Goal: Communication & Community: Answer question/provide support

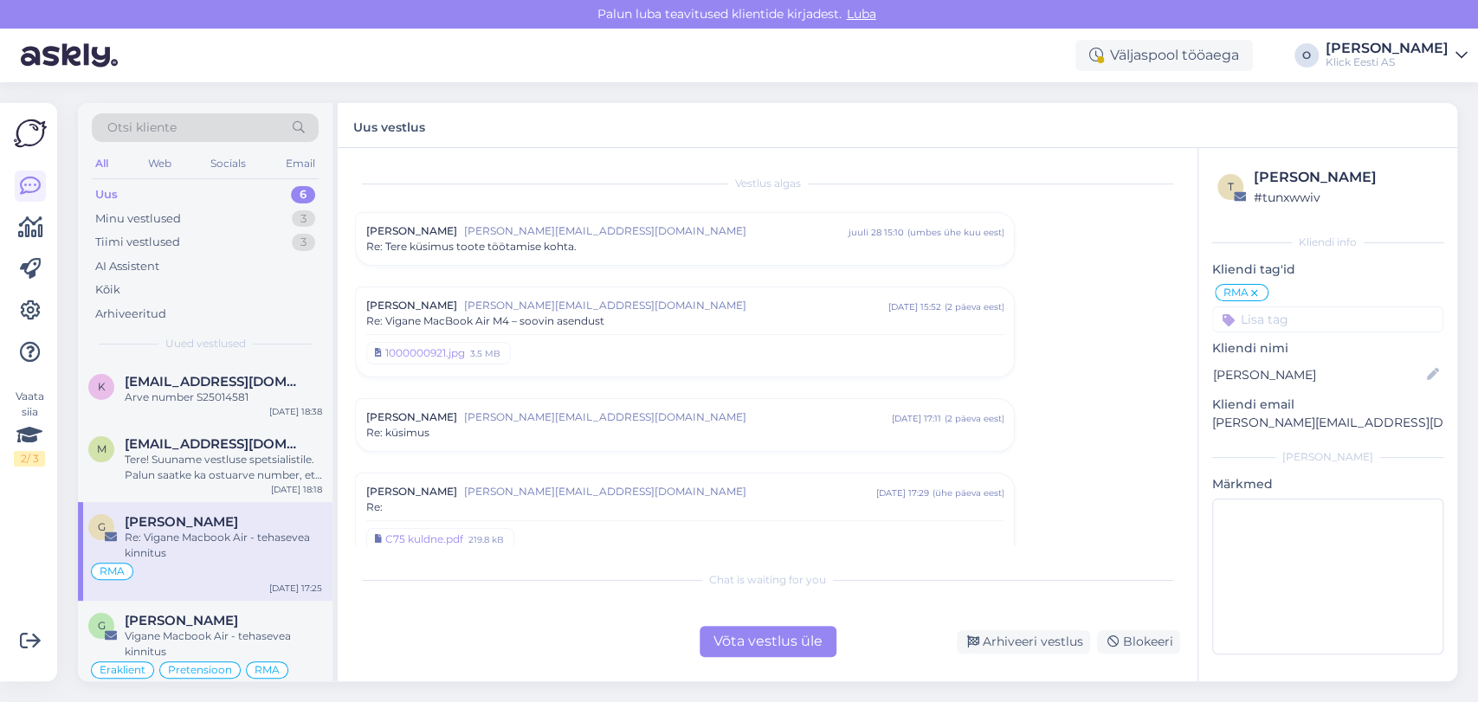
scroll to position [417, 0]
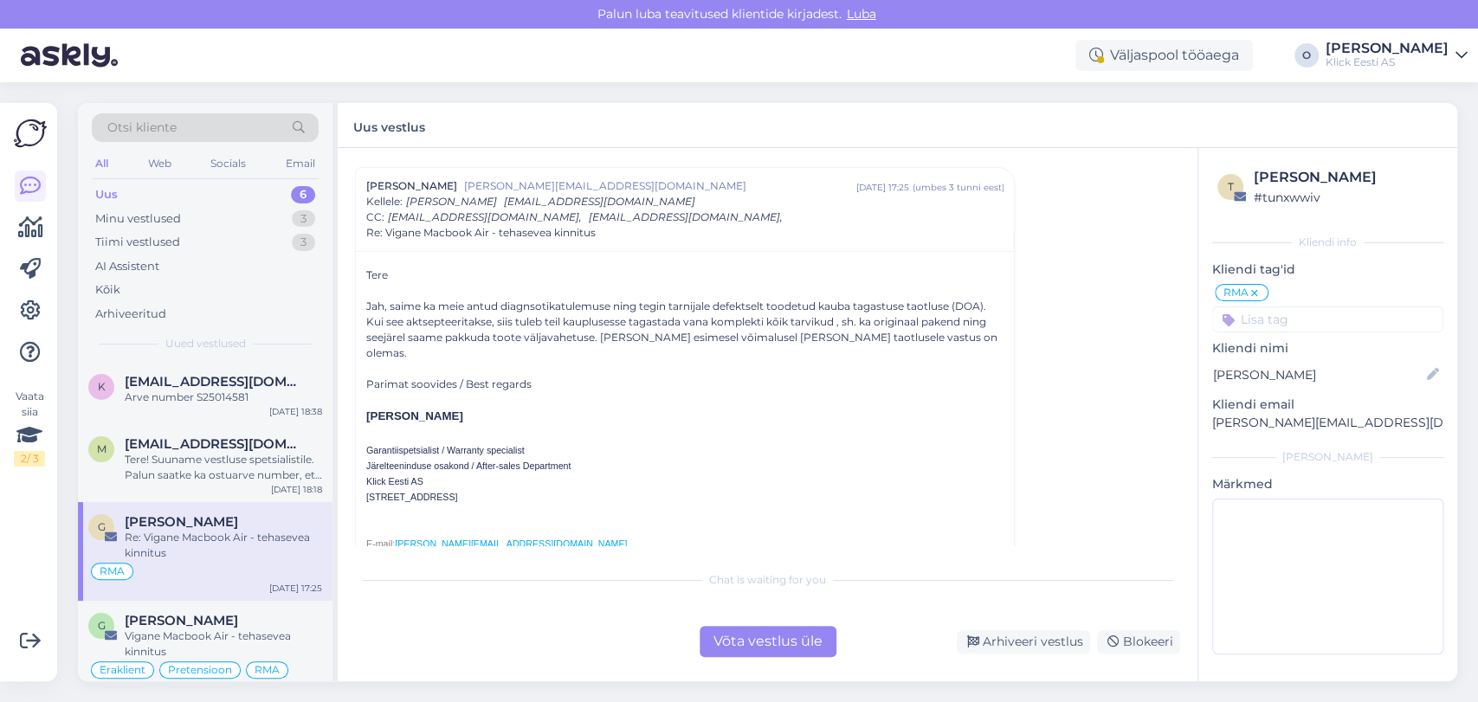
click at [258, 196] on div "Uus 6" at bounding box center [205, 195] width 227 height 24
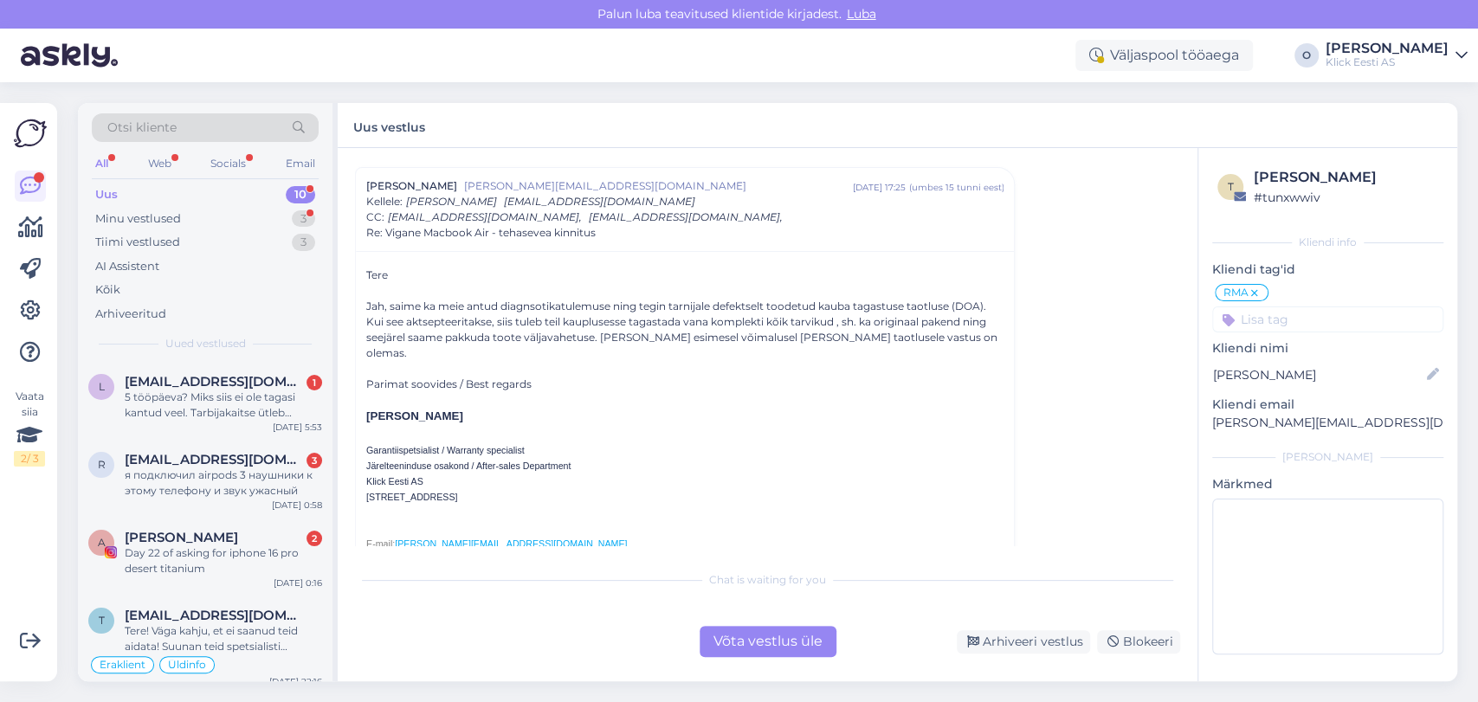
click at [204, 188] on div "Uus 10" at bounding box center [205, 195] width 227 height 24
click at [194, 377] on span "[EMAIL_ADDRESS][DOMAIN_NAME]" at bounding box center [215, 382] width 180 height 16
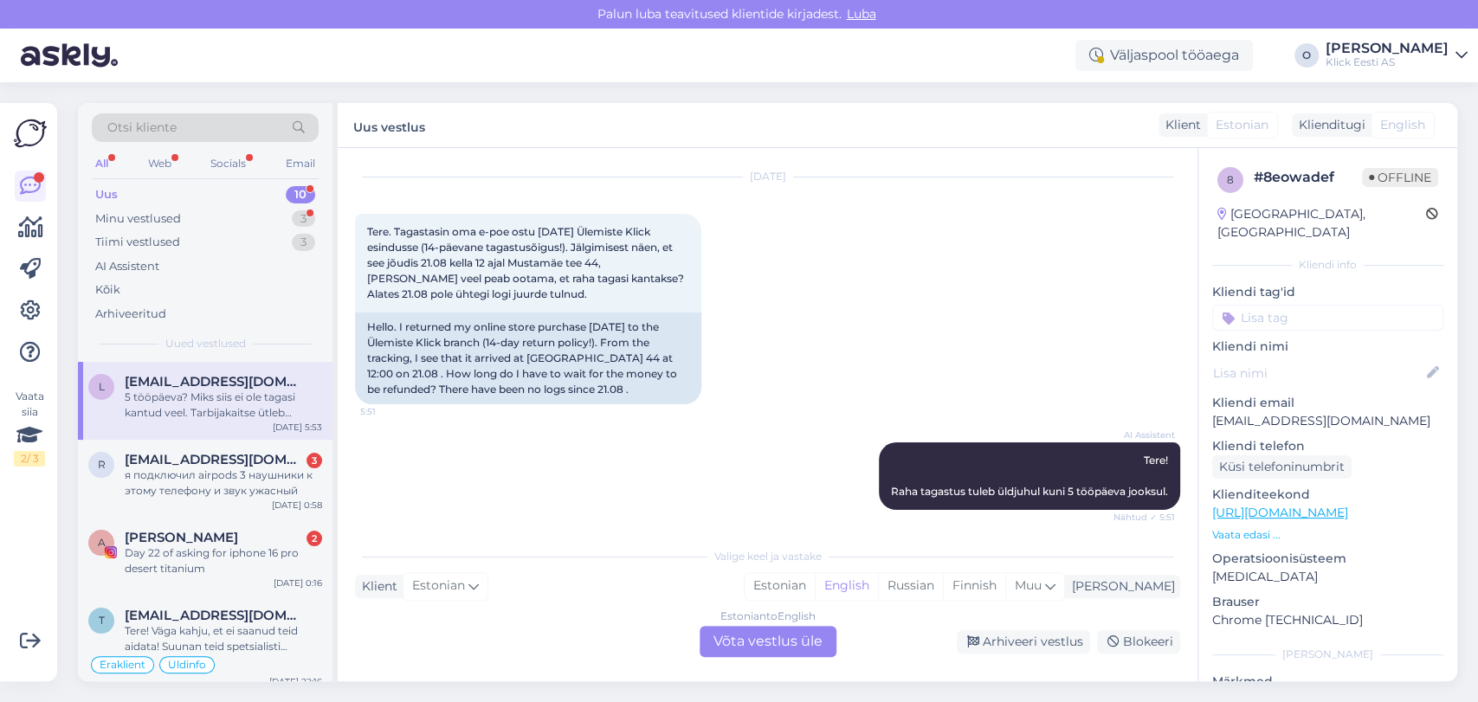
scroll to position [39, 0]
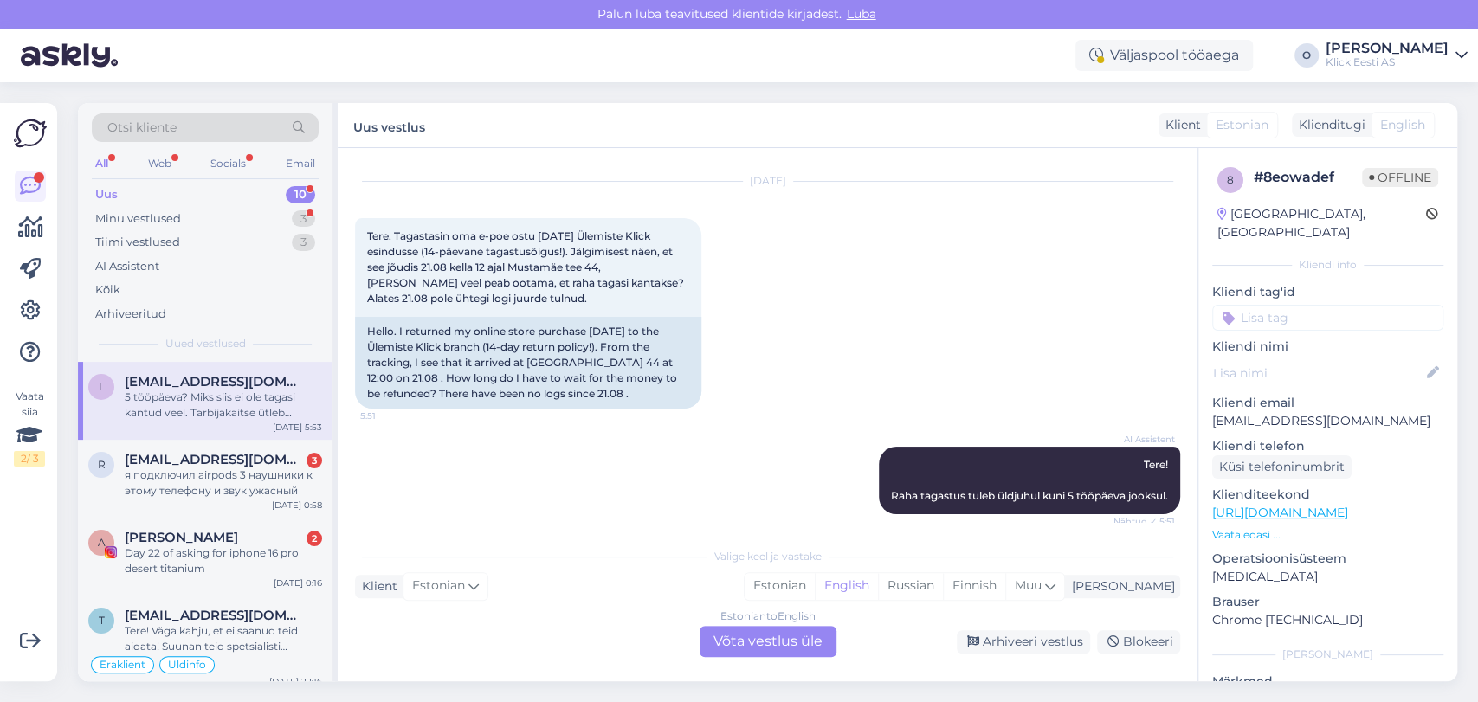
click at [1269, 412] on p "[EMAIL_ADDRESS][DOMAIN_NAME]" at bounding box center [1327, 421] width 231 height 18
copy p "[EMAIL_ADDRESS][DOMAIN_NAME]"
click at [213, 449] on div "r [EMAIL_ADDRESS][DOMAIN_NAME] 3 я подключил airpods 3 наушники к этому телефон…" at bounding box center [205, 479] width 255 height 78
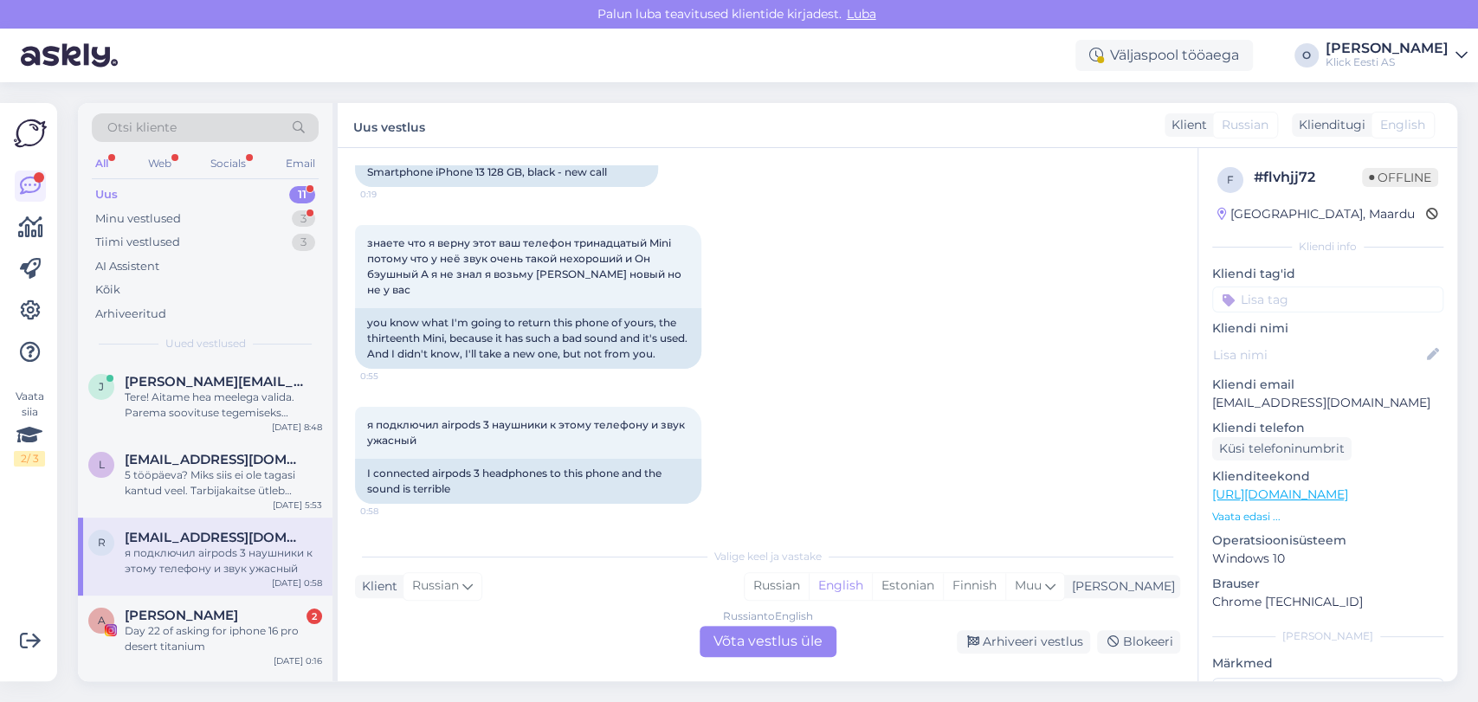
scroll to position [2292, 0]
click at [197, 384] on span "[PERSON_NAME][EMAIL_ADDRESS][DOMAIN_NAME]" at bounding box center [215, 382] width 180 height 16
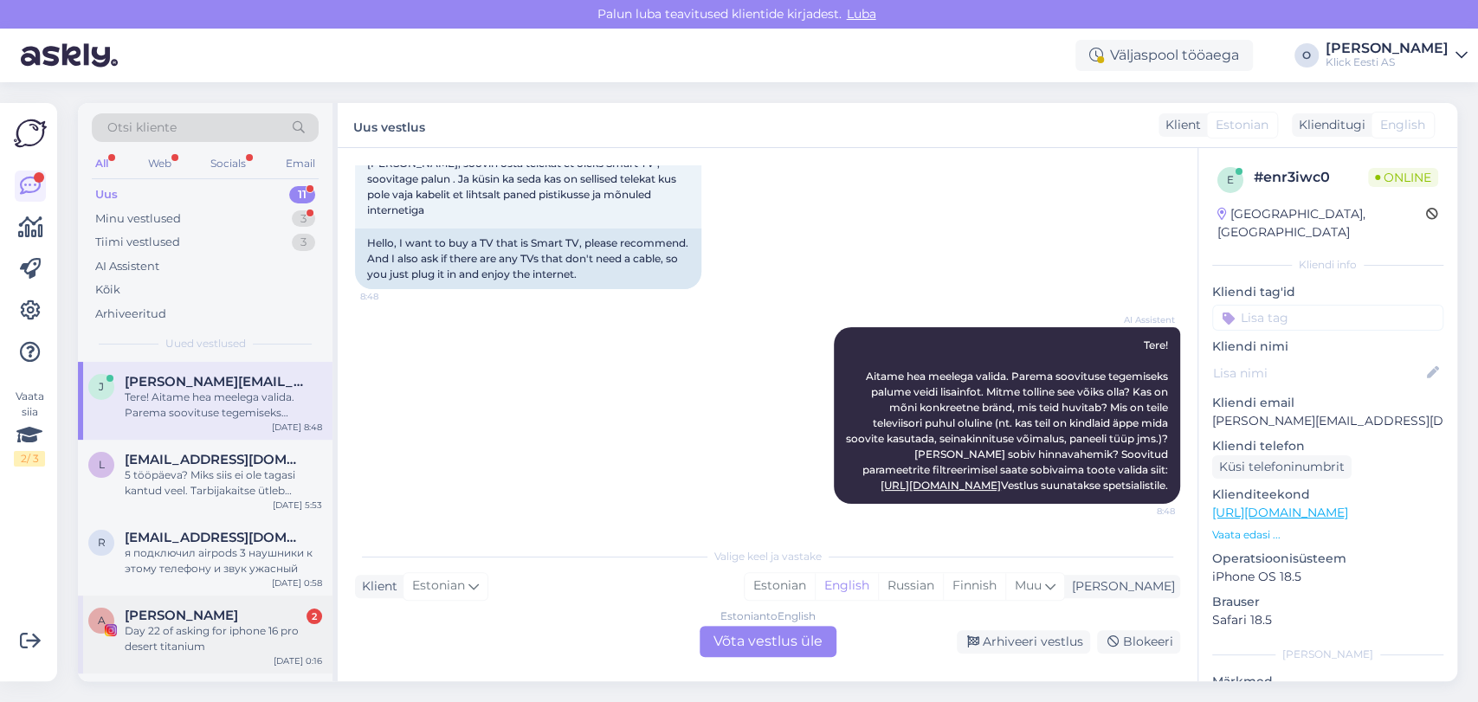
click at [156, 632] on div "Day 22 of asking for iphone 16 pro desert titanium" at bounding box center [223, 638] width 197 height 31
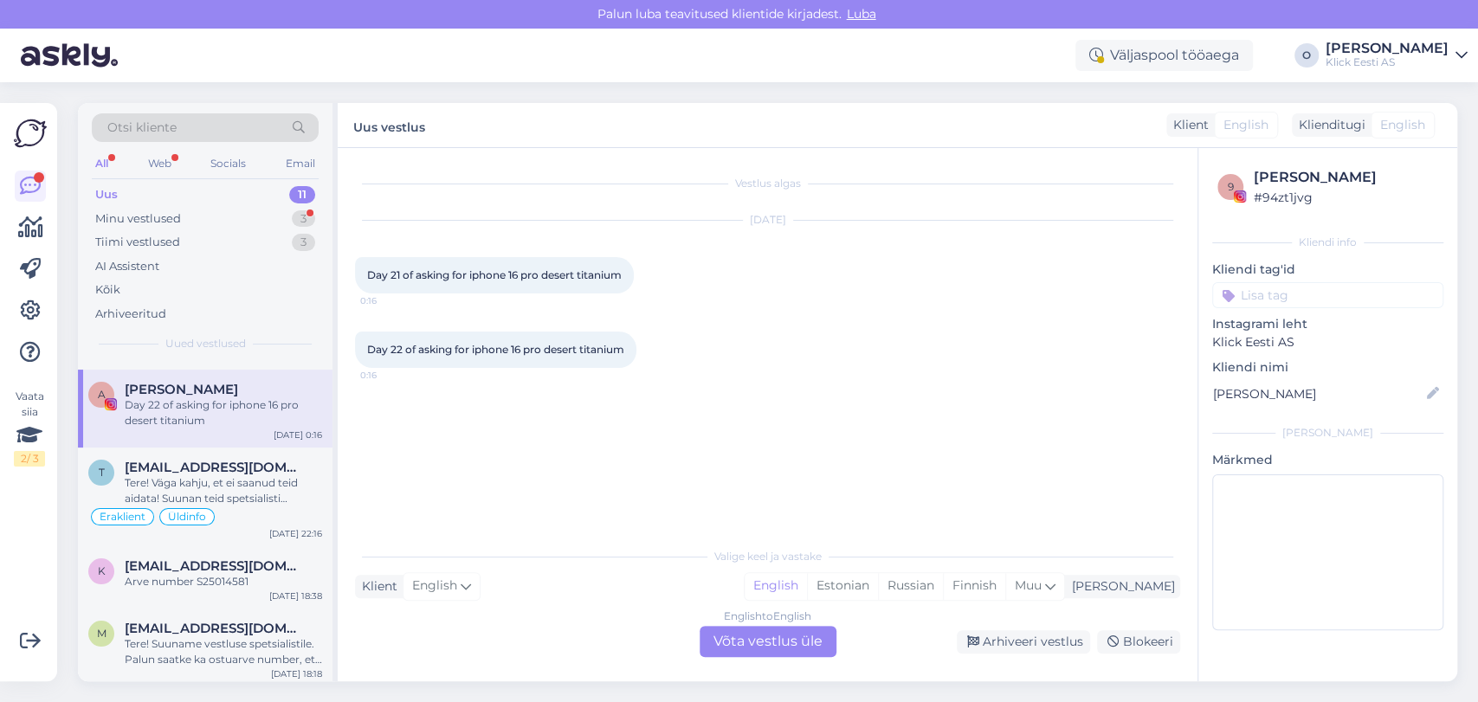
scroll to position [230, 0]
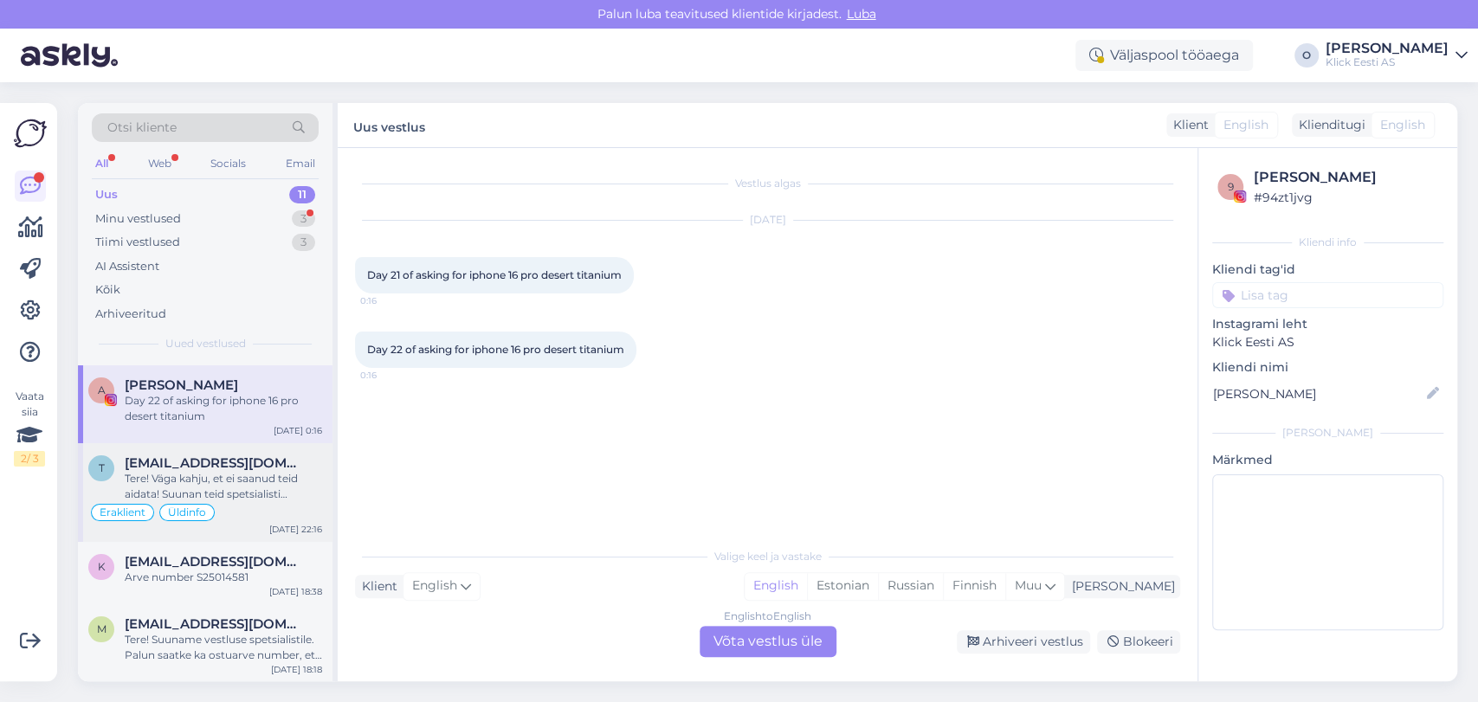
click at [159, 497] on div "Tere! Väga kahju, et ei saanud teid aidata! Suunan teid spetsialisti [PERSON_NA…" at bounding box center [223, 486] width 197 height 31
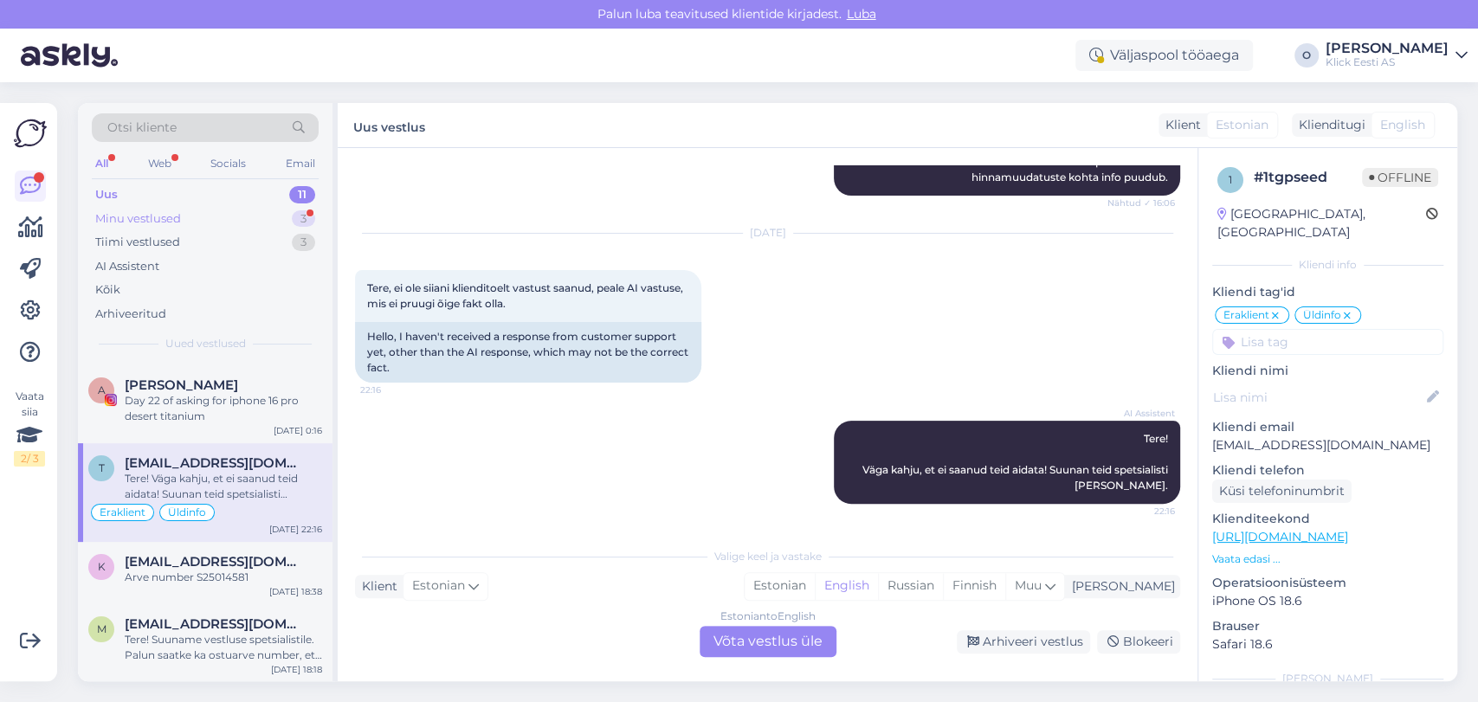
click at [189, 218] on div "Minu vestlused 3" at bounding box center [205, 219] width 227 height 24
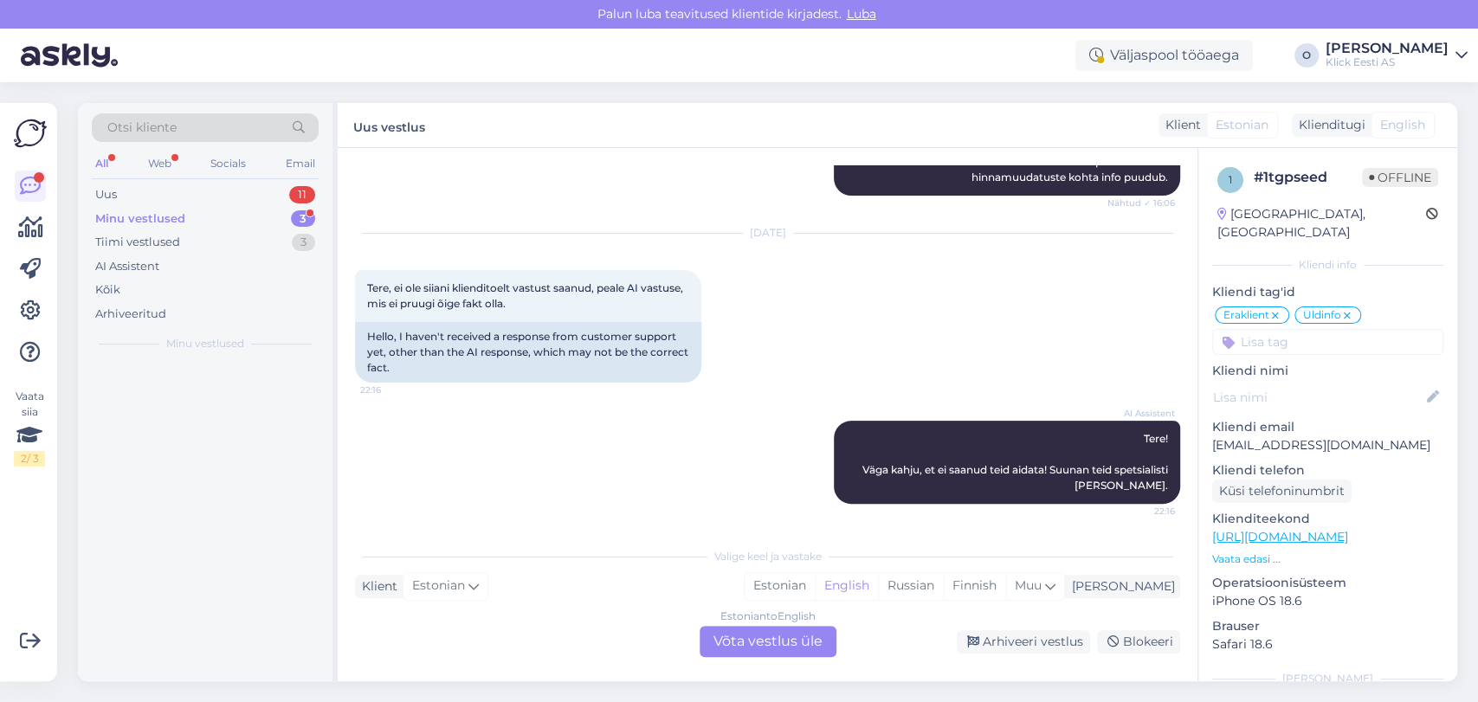
scroll to position [0, 0]
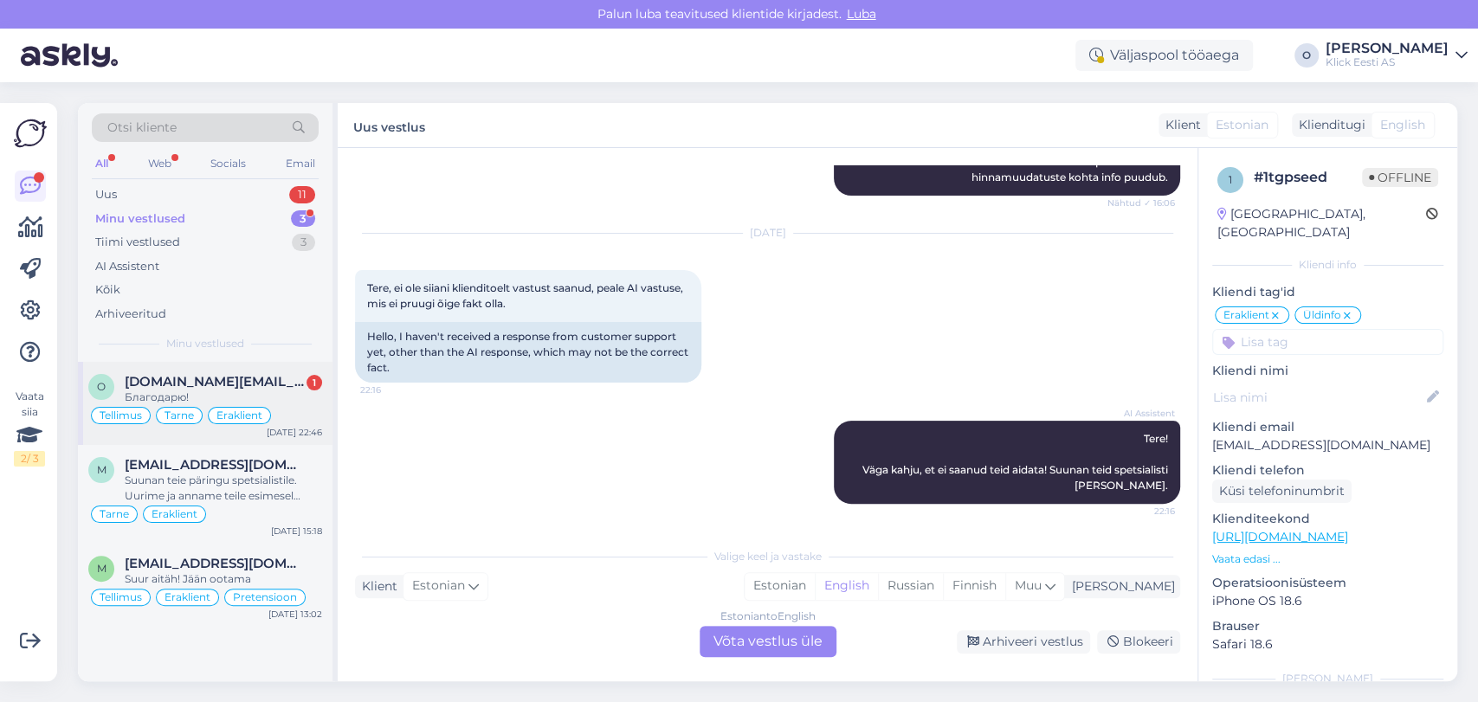
click at [180, 371] on div "o [DOMAIN_NAME][EMAIL_ADDRESS][DOMAIN_NAME] 1 Благодарю! Tellimus Tarne Eraklie…" at bounding box center [205, 403] width 255 height 83
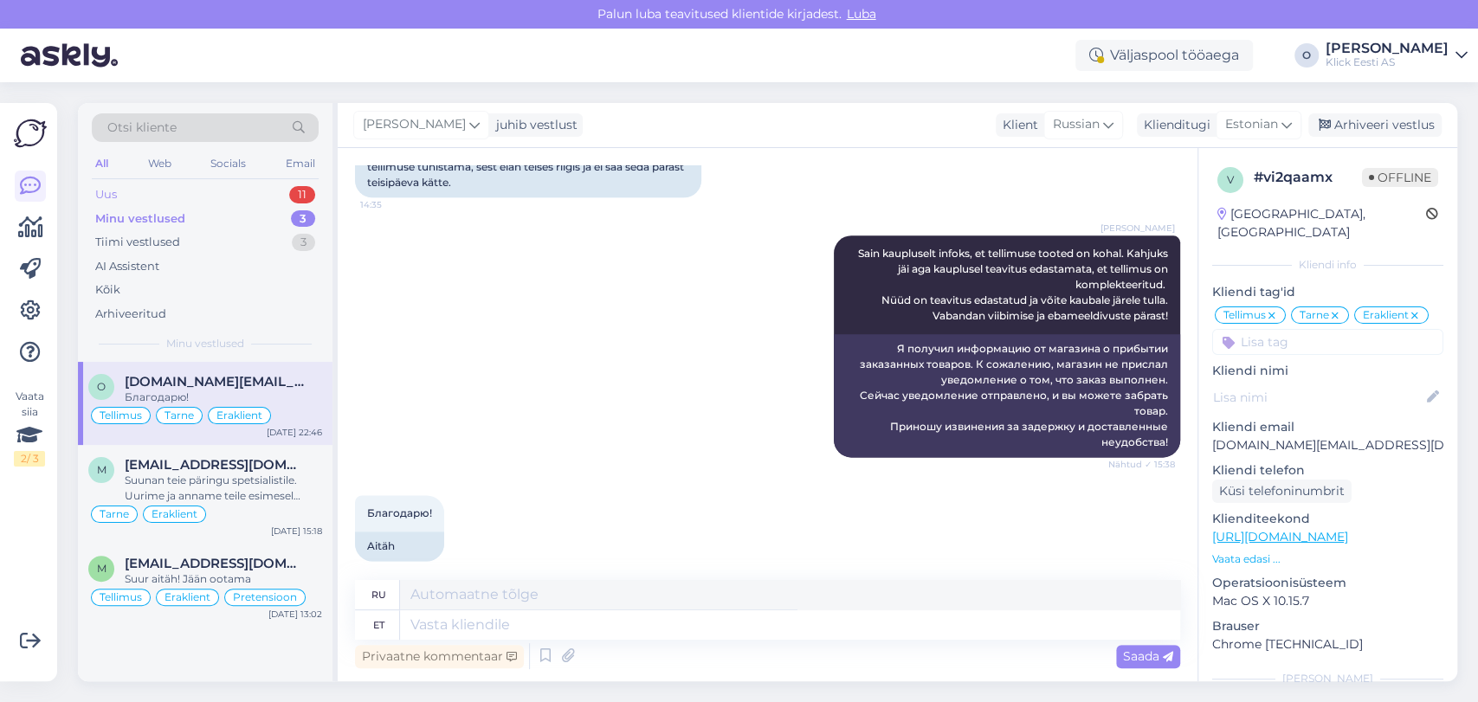
click at [215, 184] on div "Uus 11" at bounding box center [205, 195] width 227 height 24
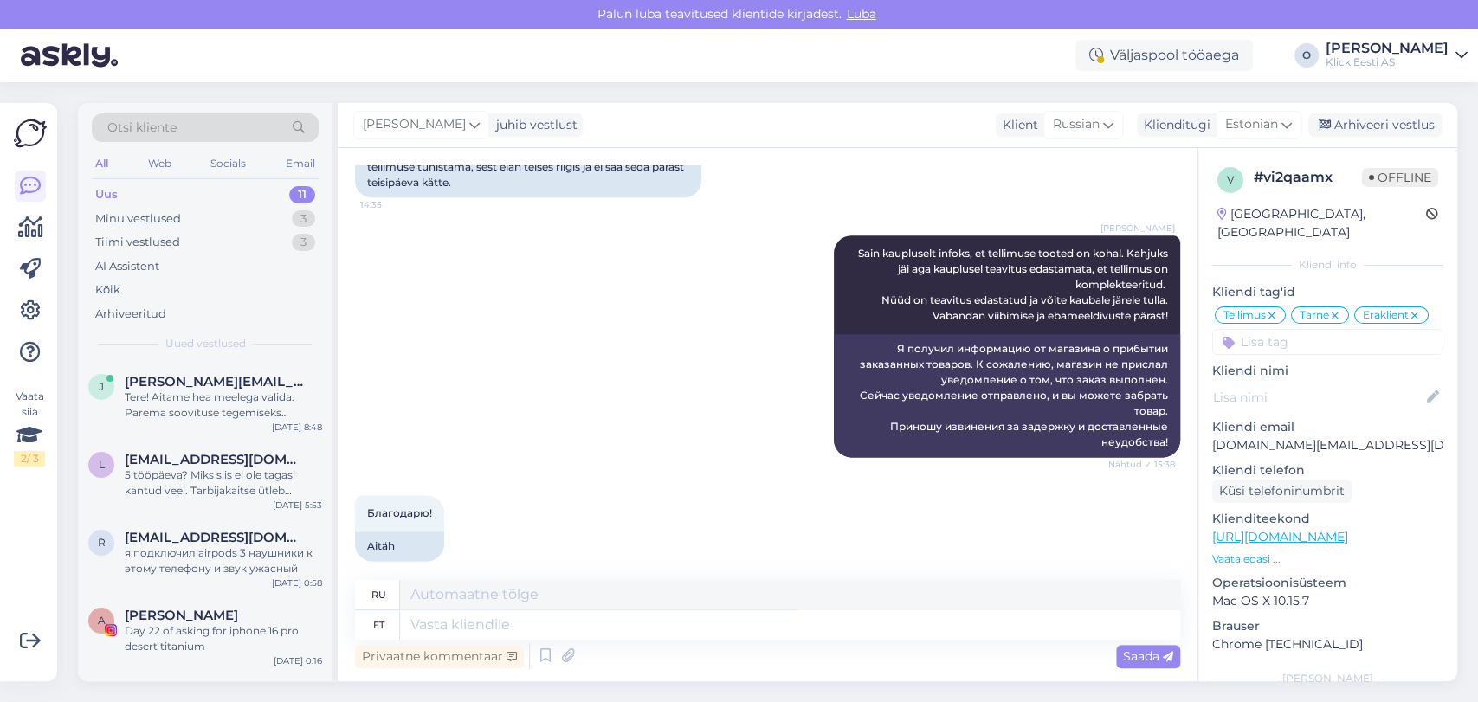
click at [215, 184] on div "Uus 11" at bounding box center [205, 195] width 227 height 24
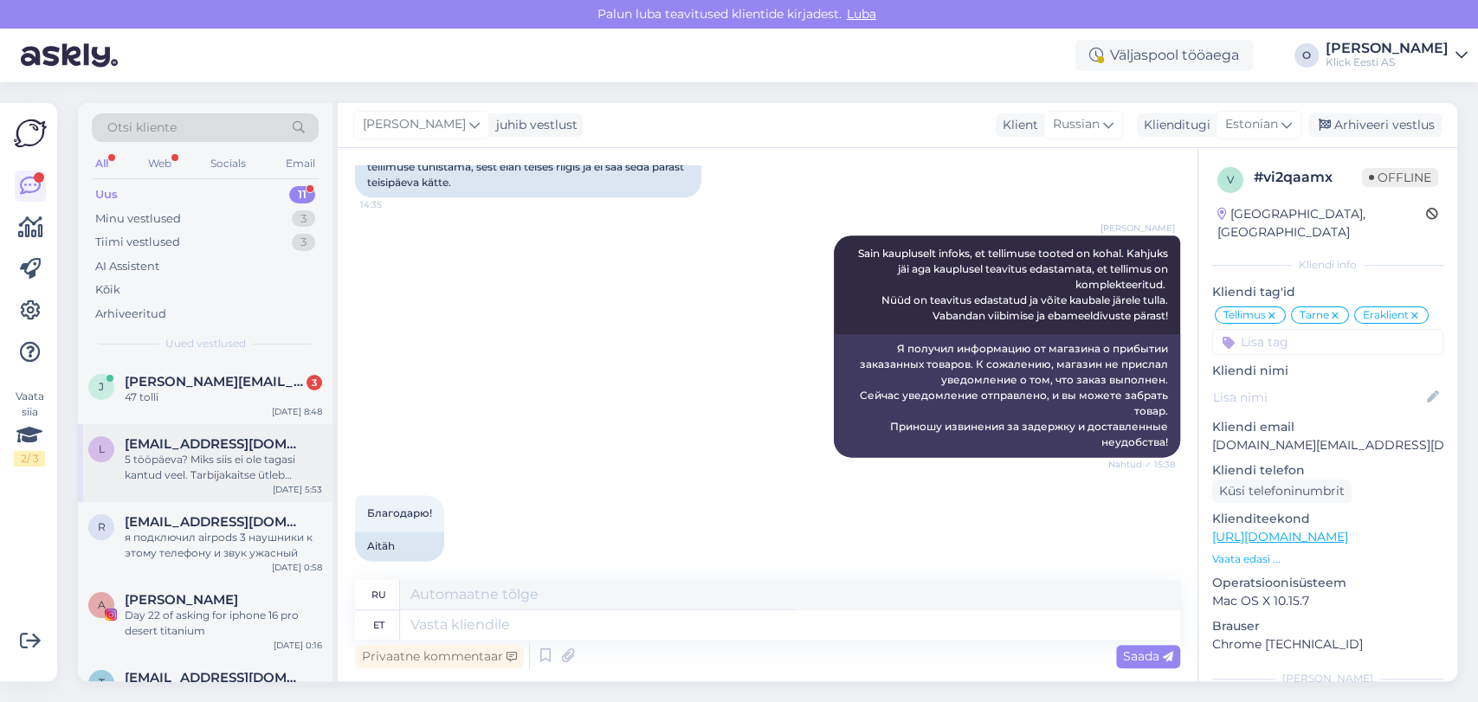
click at [191, 465] on div "5 tööpäeva? Miks siis ei ole tagasi kantud veel. Tarbijakaitse ütleb selgelt, e…" at bounding box center [223, 467] width 197 height 31
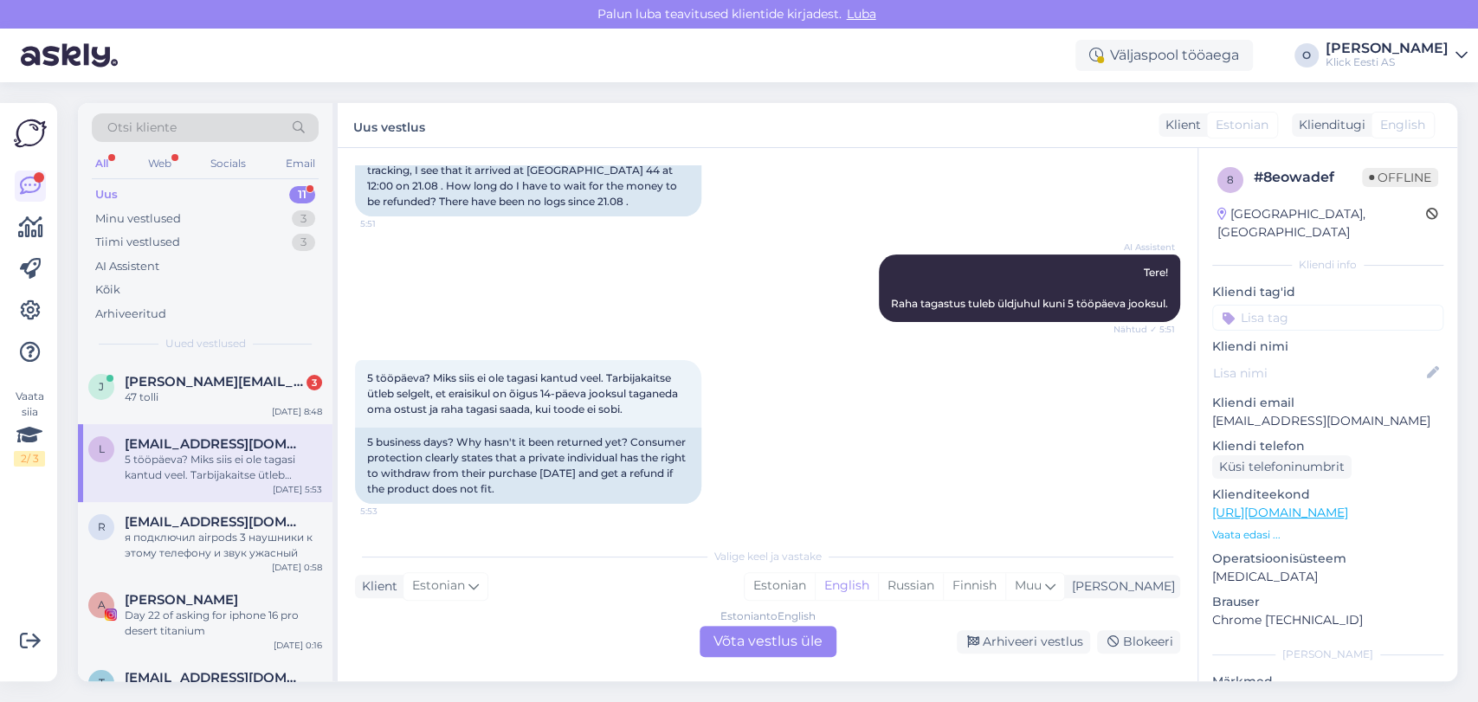
scroll to position [231, 0]
click at [193, 522] on span "[EMAIL_ADDRESS][DOMAIN_NAME]" at bounding box center [215, 522] width 180 height 16
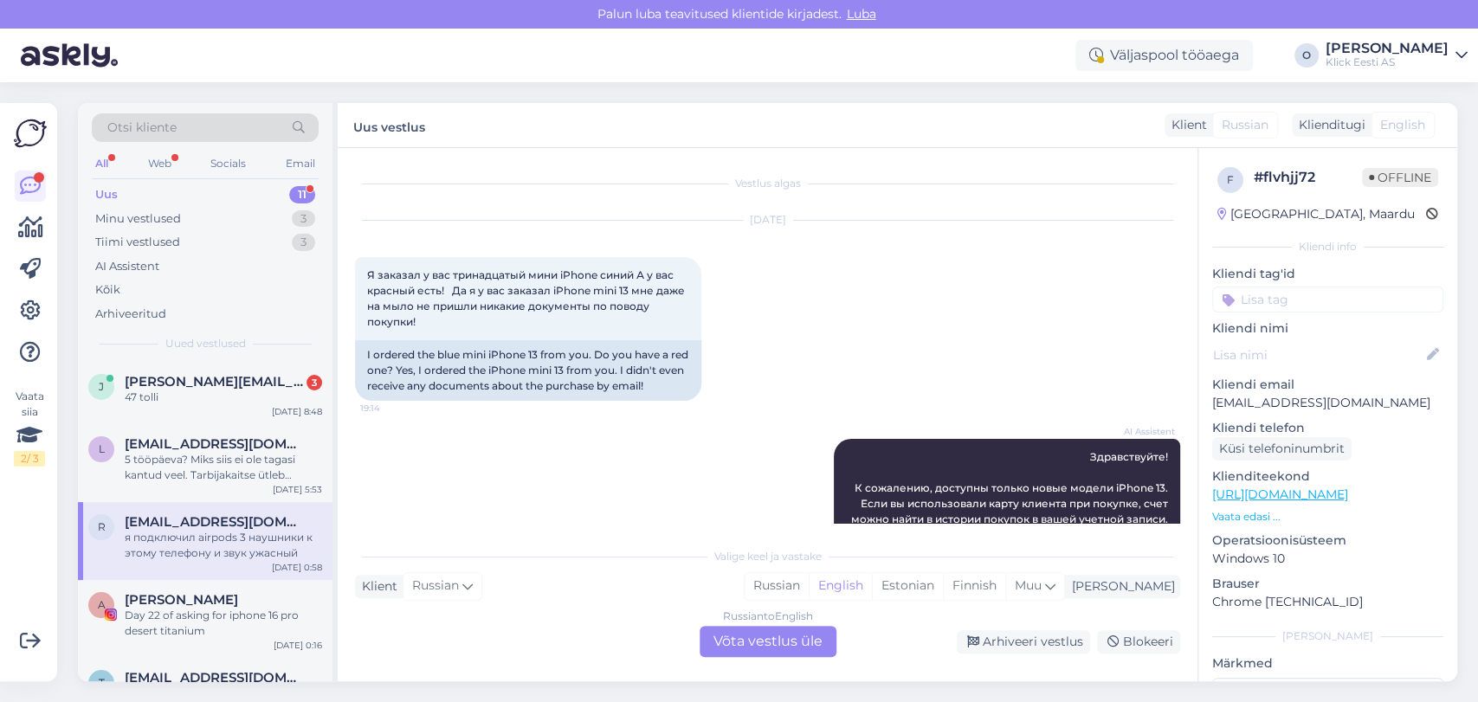
scroll to position [2292, 0]
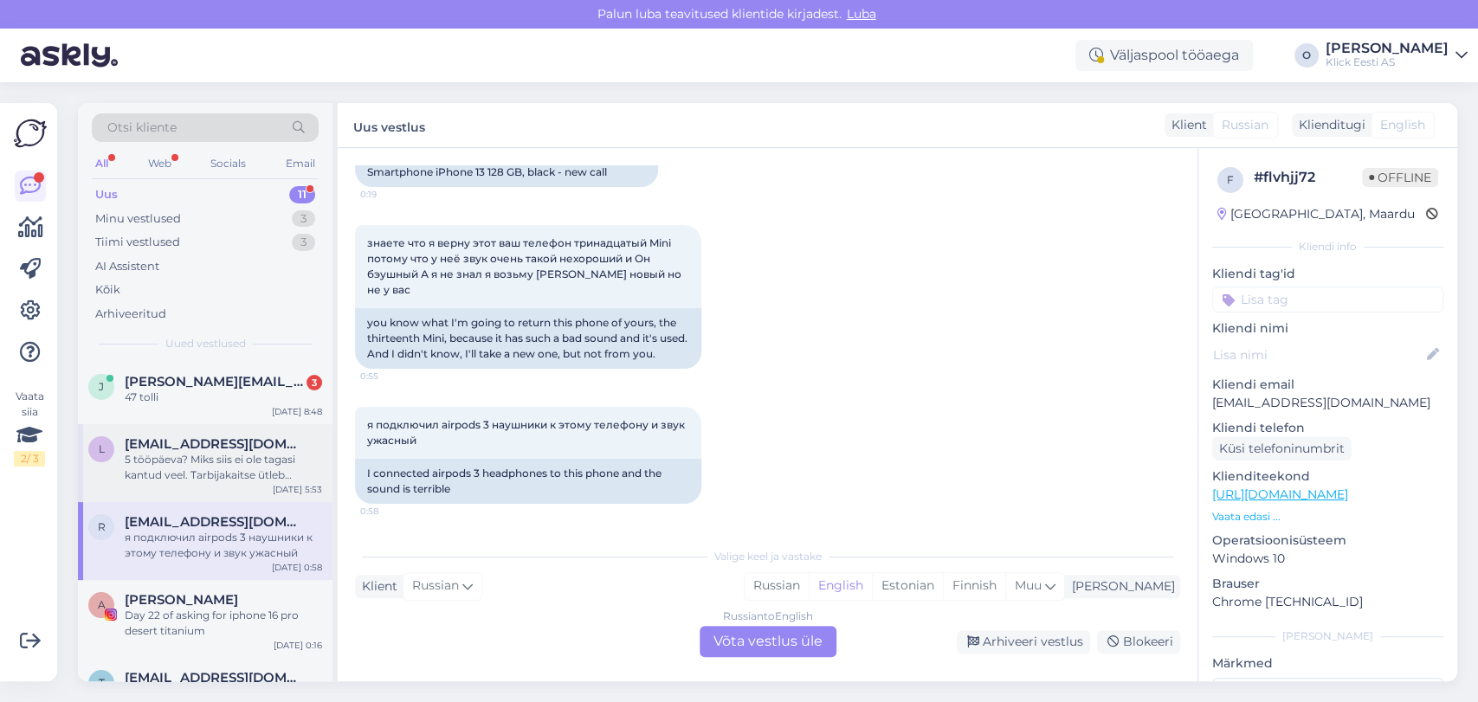
click at [188, 476] on div "5 tööpäeva? Miks siis ei ole tagasi kantud veel. Tarbijakaitse ütleb selgelt, e…" at bounding box center [223, 467] width 197 height 31
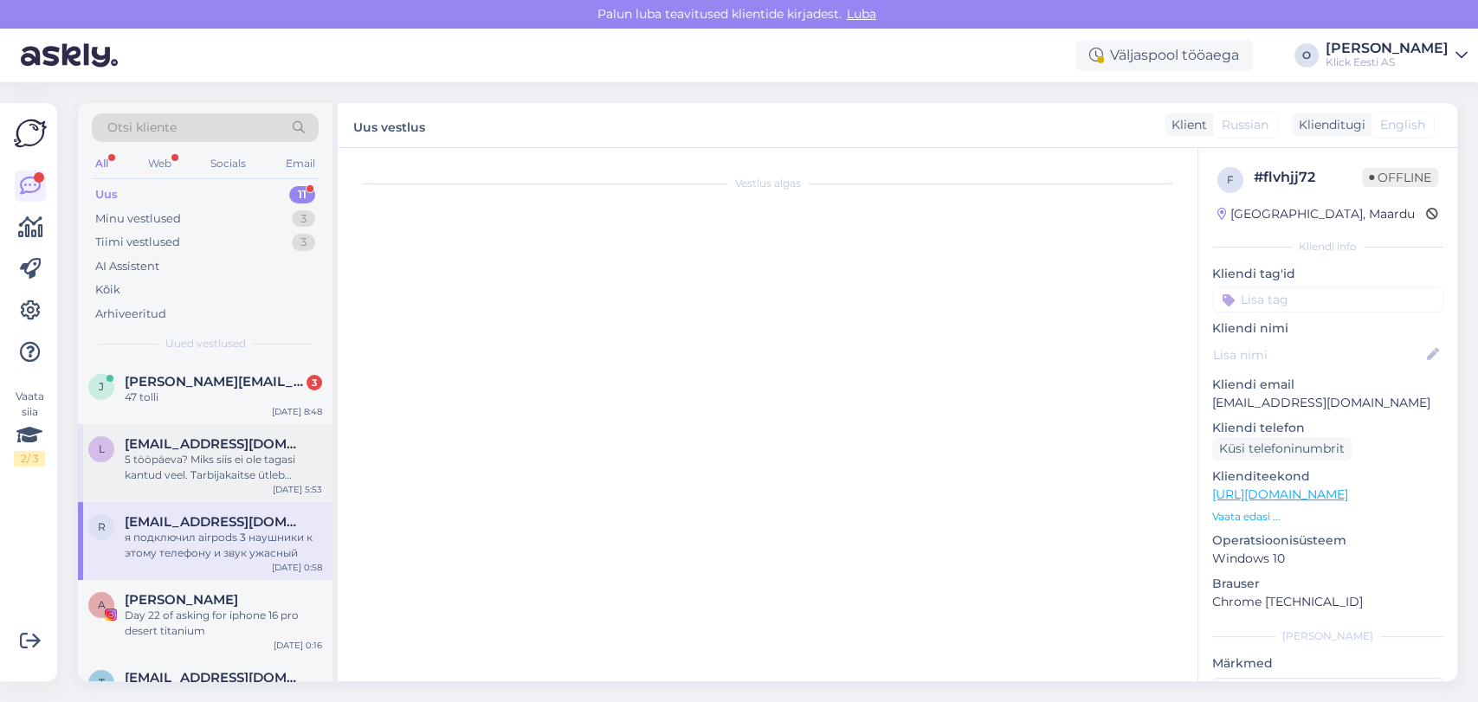
scroll to position [231, 0]
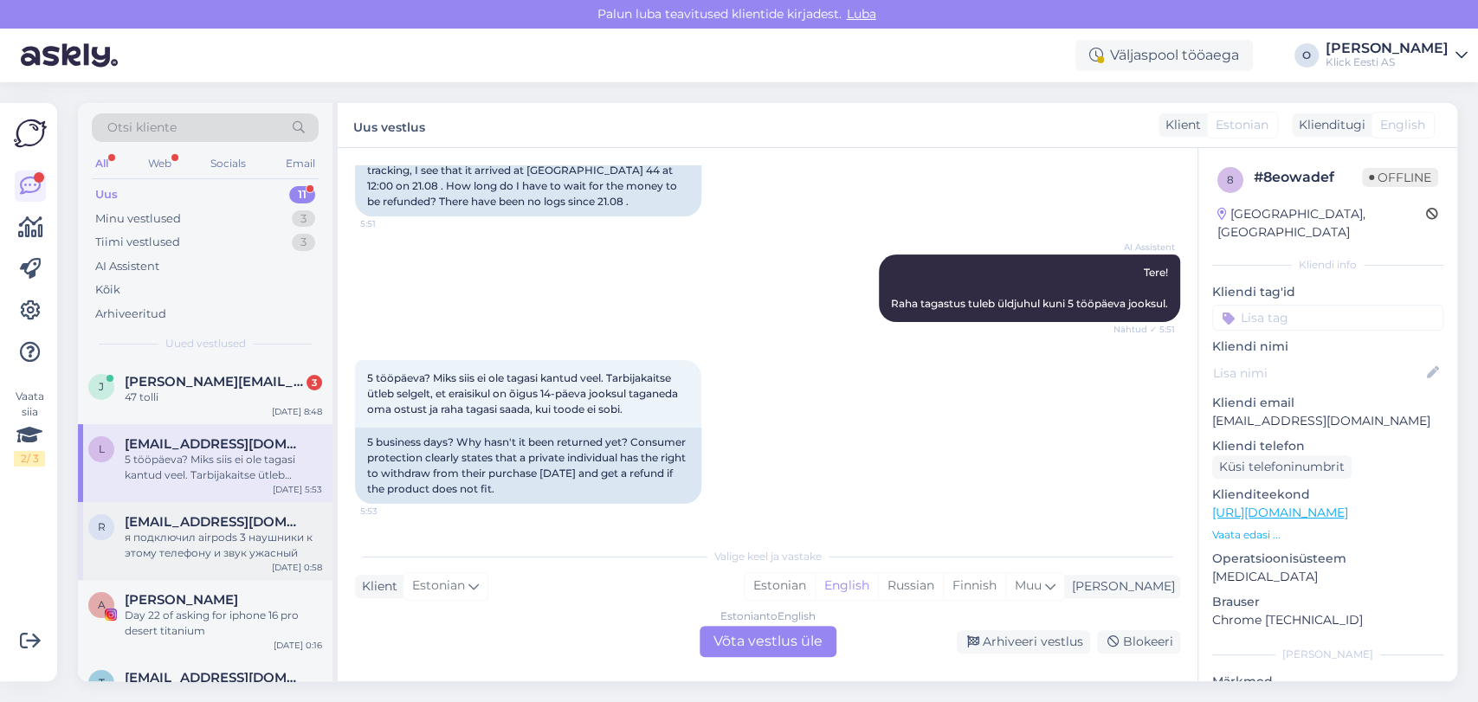
click at [179, 534] on div "я подключил airpods 3 наушники к этому телефону и звук ужасный" at bounding box center [223, 545] width 197 height 31
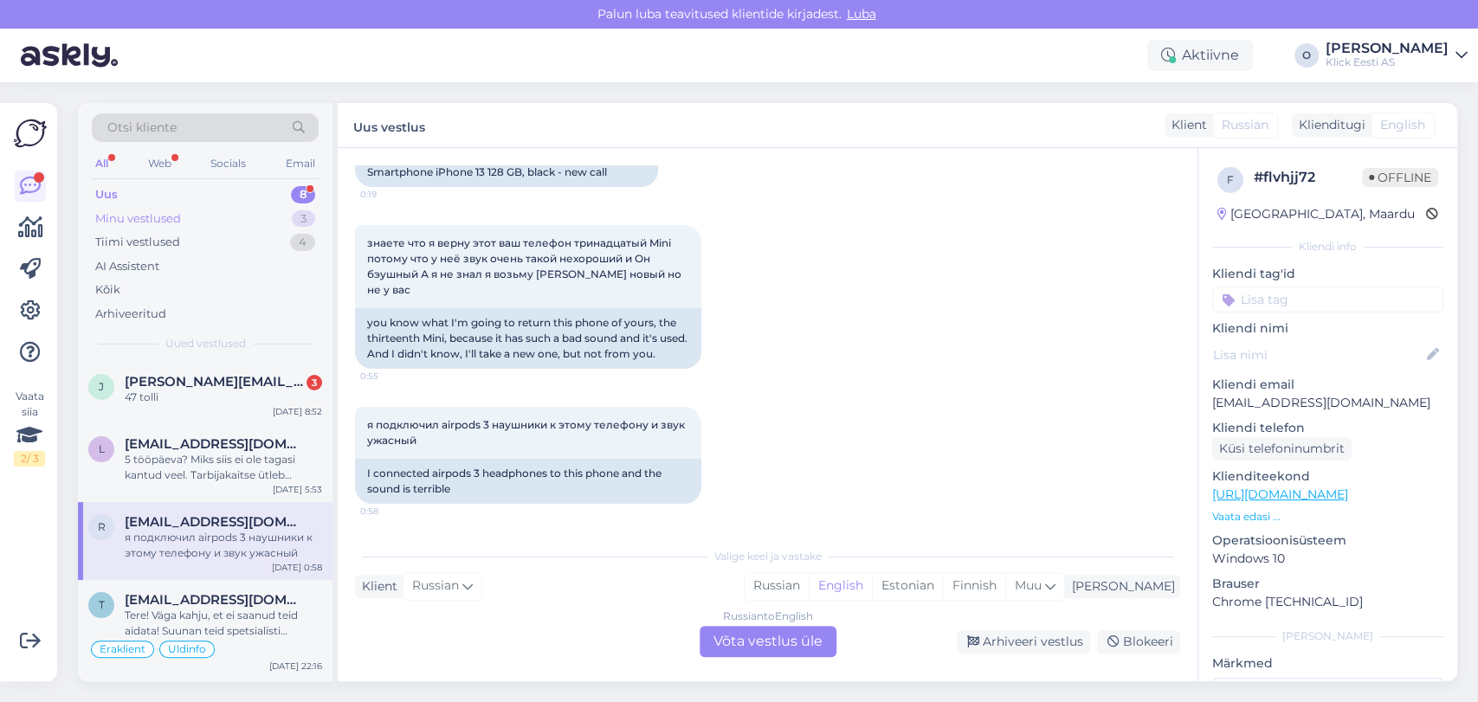
click at [193, 225] on div "Minu vestlused 3" at bounding box center [205, 219] width 227 height 24
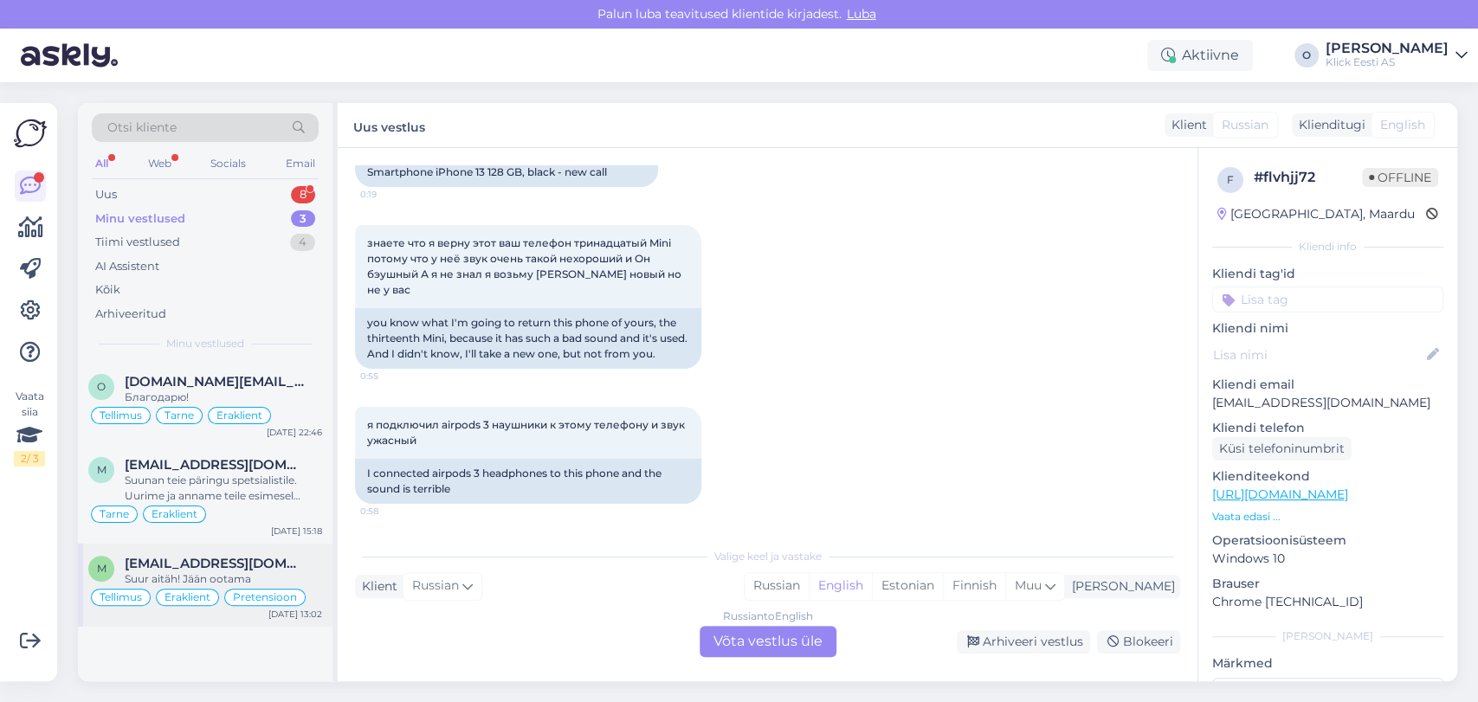
click at [178, 578] on div "Suur aitäh! Jään ootama" at bounding box center [223, 580] width 197 height 16
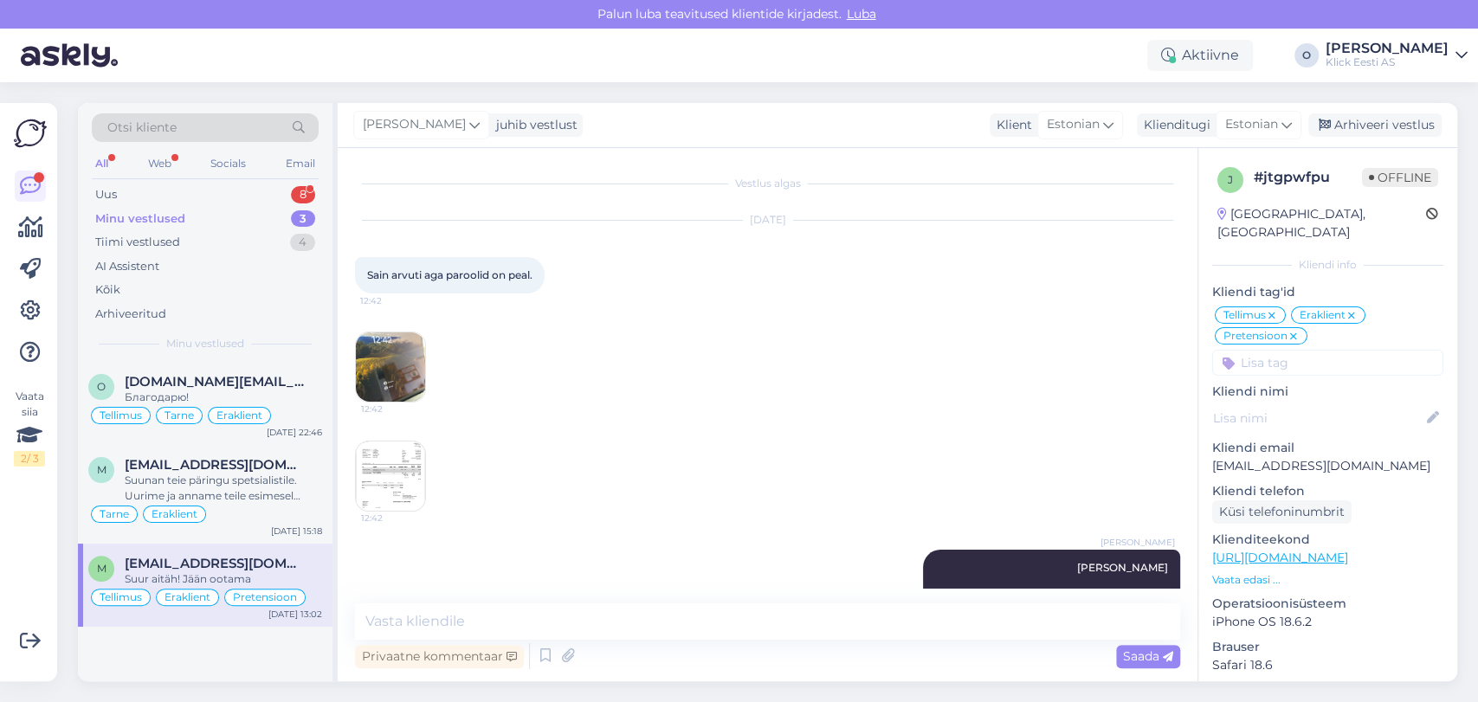
scroll to position [153, 0]
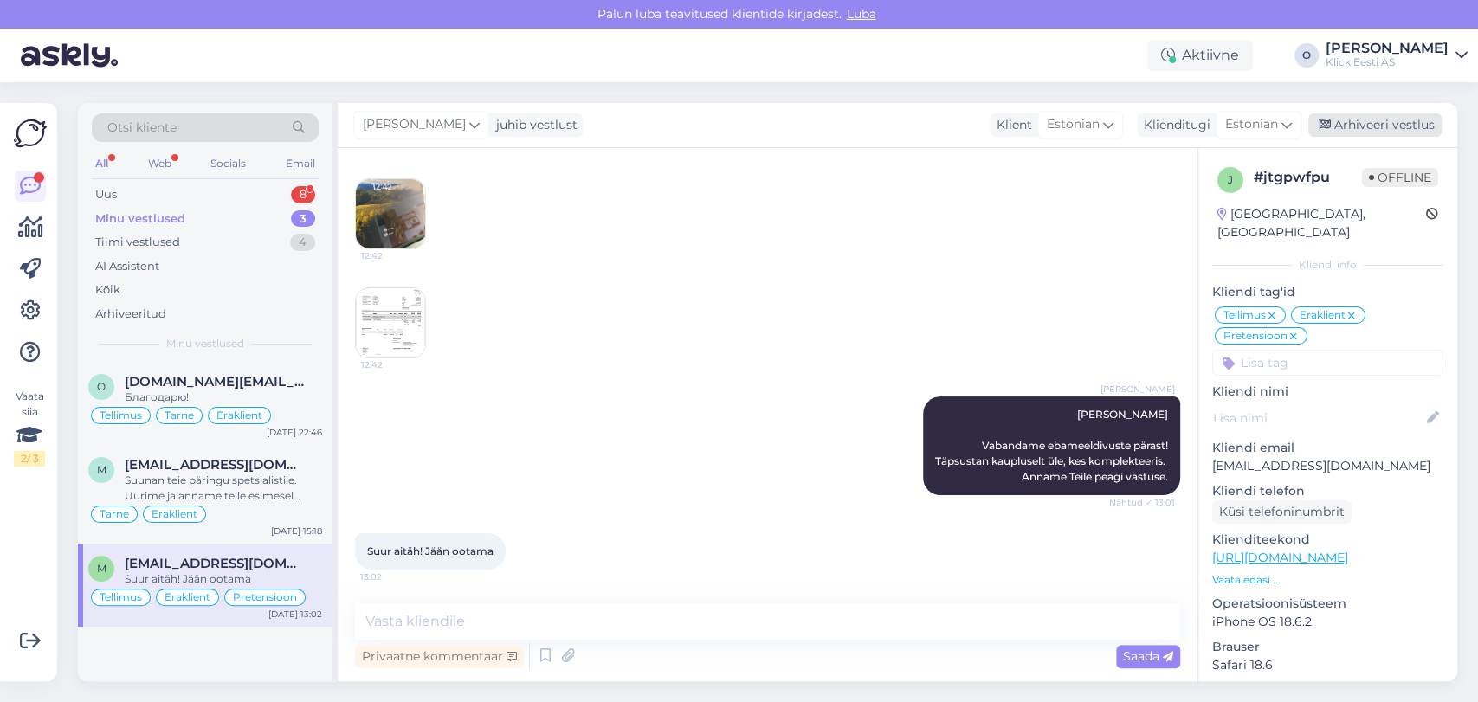
click at [1353, 120] on div "Arhiveeri vestlus" at bounding box center [1374, 124] width 133 height 23
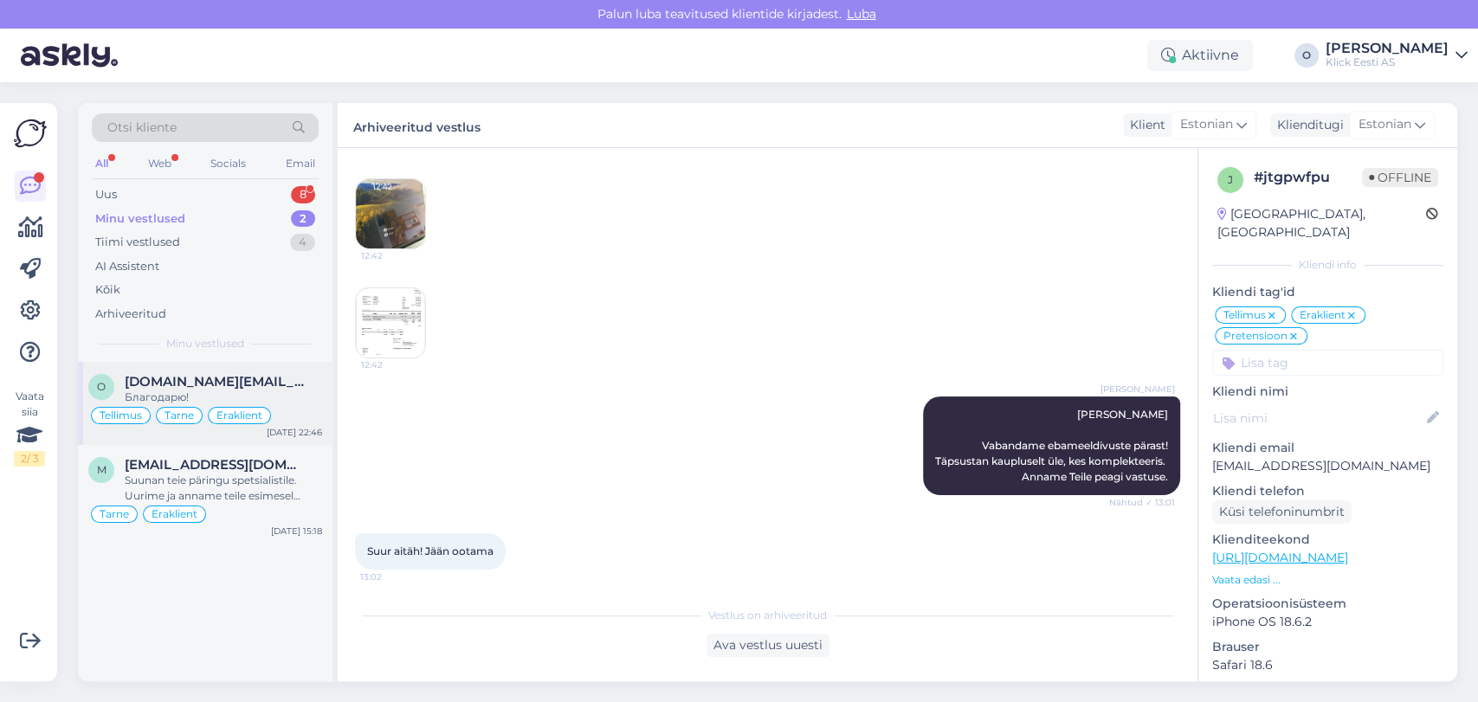
click at [261, 379] on span "[DOMAIN_NAME][EMAIL_ADDRESS][DOMAIN_NAME]" at bounding box center [215, 382] width 180 height 16
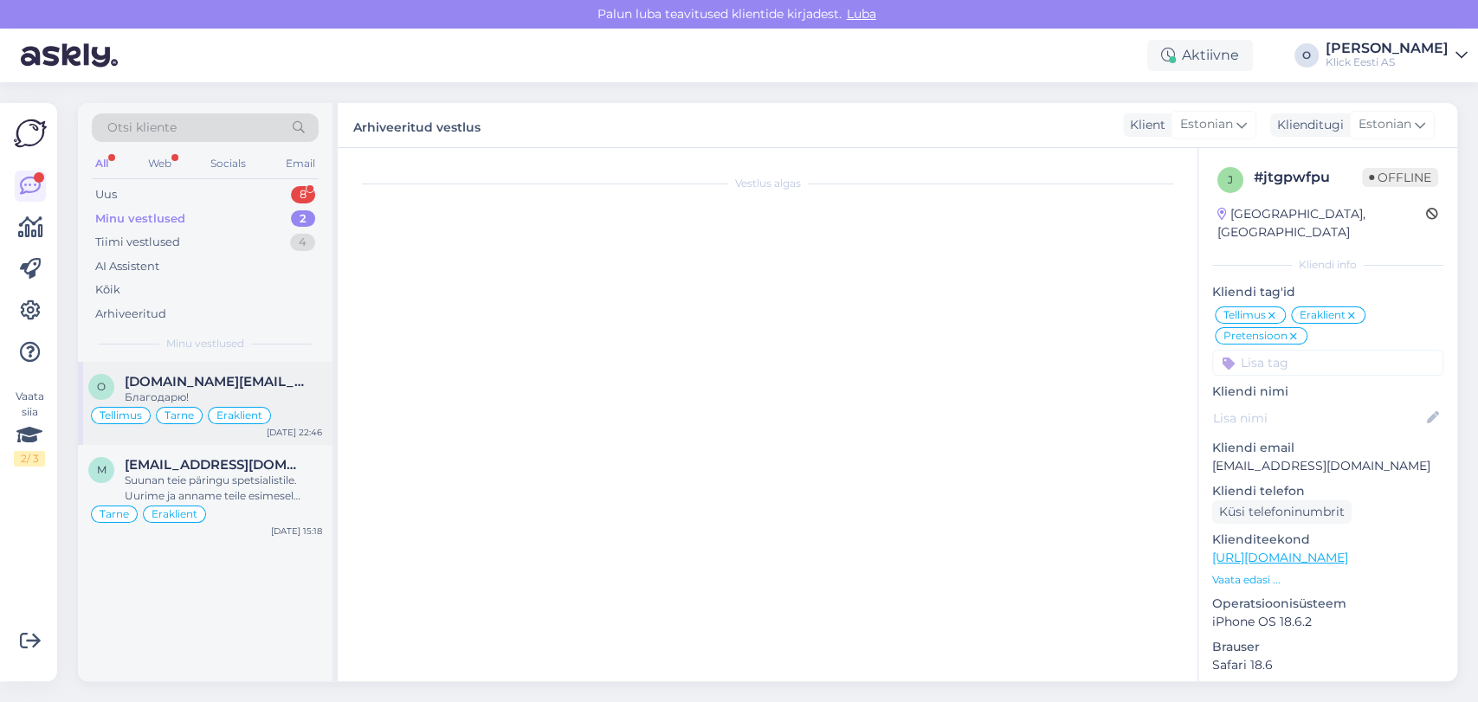
scroll to position [1390, 0]
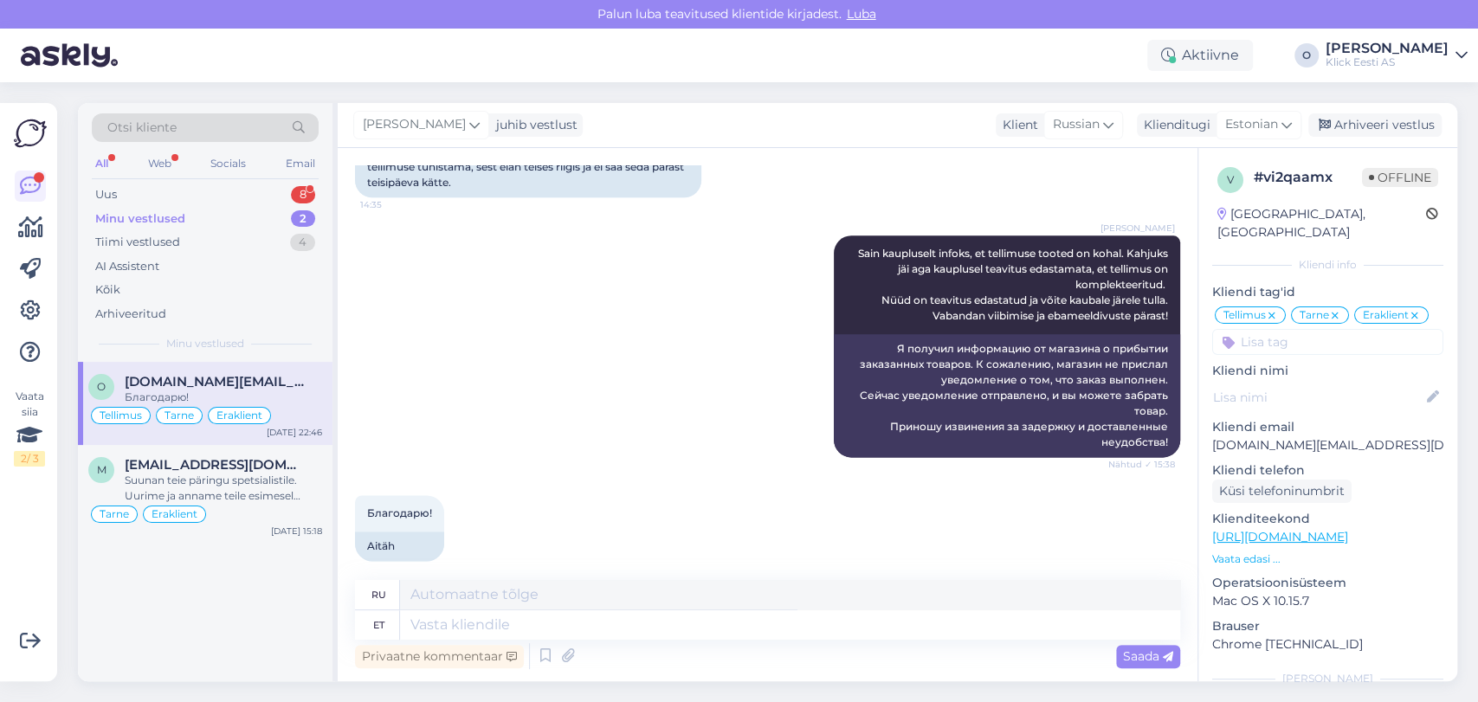
click at [1267, 445] on p "[DOMAIN_NAME][EMAIL_ADDRESS][DOMAIN_NAME]" at bounding box center [1327, 445] width 231 height 18
copy p "[DOMAIN_NAME][EMAIL_ADDRESS][DOMAIN_NAME]"
click at [1335, 119] on div "Arhiveeri vestlus" at bounding box center [1374, 124] width 133 height 23
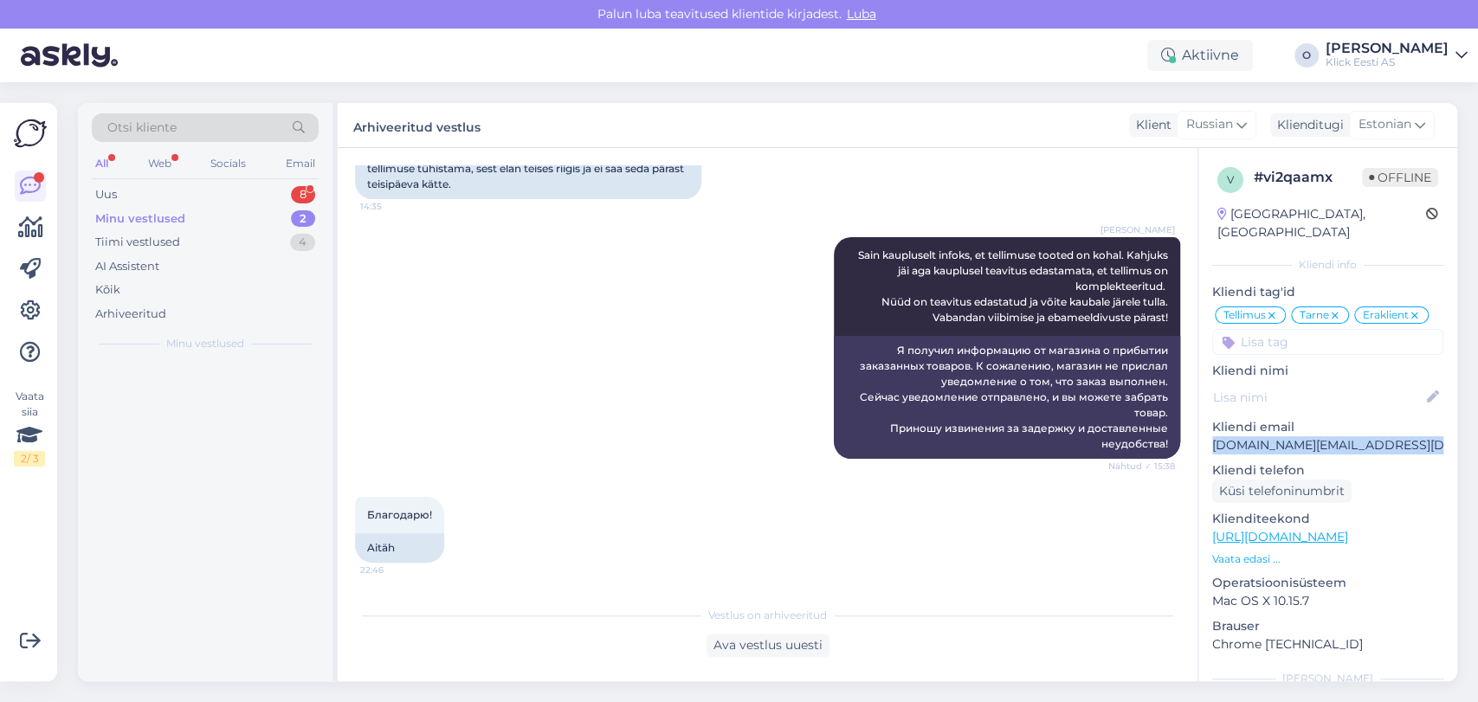
scroll to position [1372, 0]
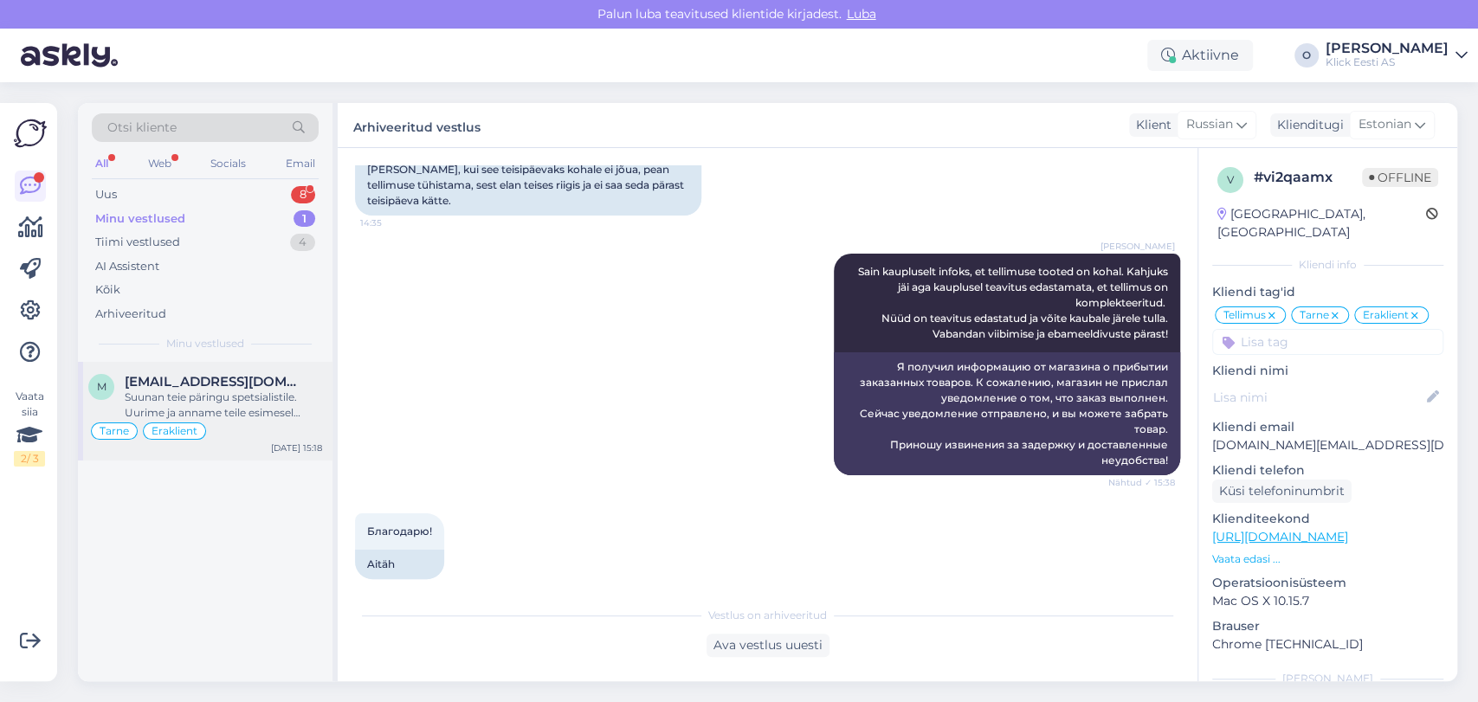
click at [210, 410] on div "Suunan teie päringu spetsialistile. Uurime ja anname teile esimesel võimalusel …" at bounding box center [223, 405] width 197 height 31
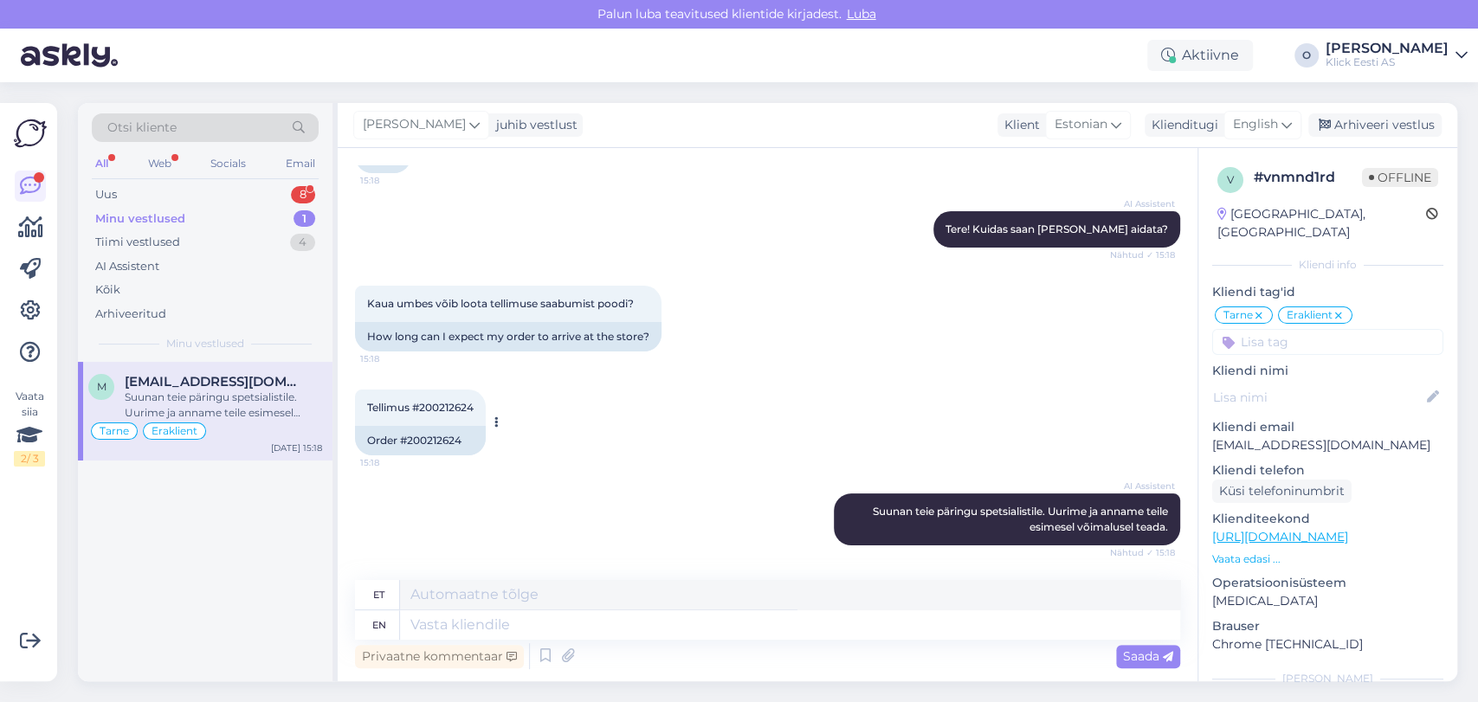
click at [459, 401] on span "Tellimus #200212624" at bounding box center [420, 407] width 107 height 13
copy span "200212624"
click at [457, 636] on textarea at bounding box center [790, 624] width 780 height 29
click at [1250, 111] on div "English" at bounding box center [1263, 125] width 78 height 28
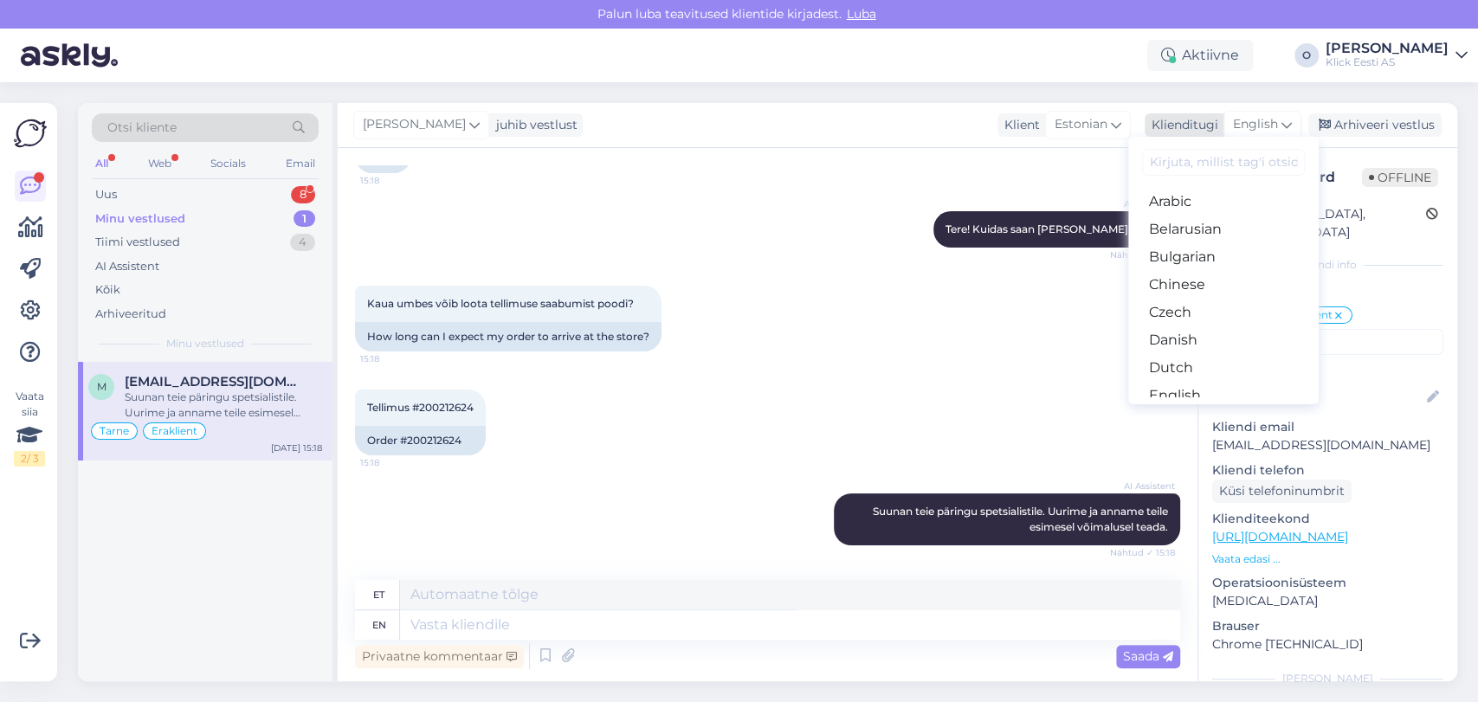
click at [1250, 111] on div "English" at bounding box center [1263, 125] width 78 height 28
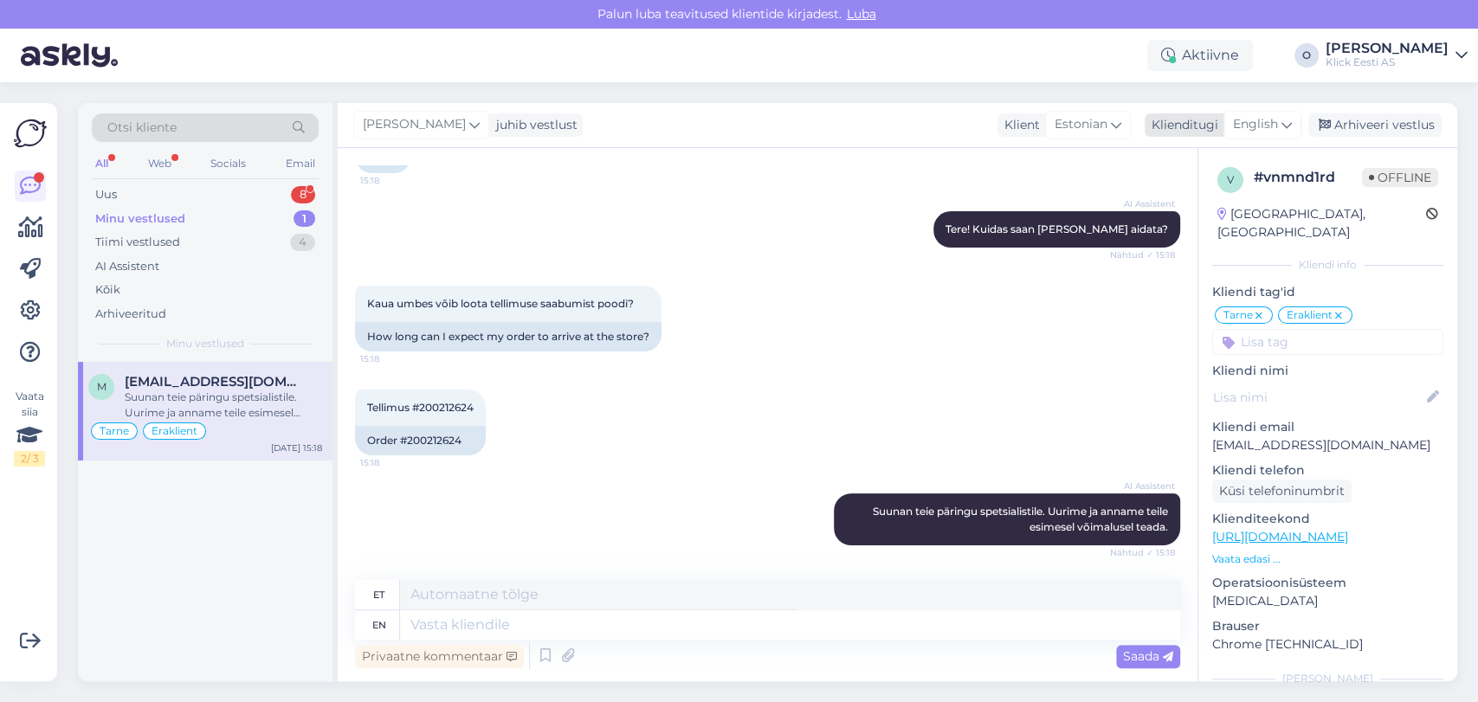
click at [1250, 111] on div "English" at bounding box center [1263, 125] width 78 height 28
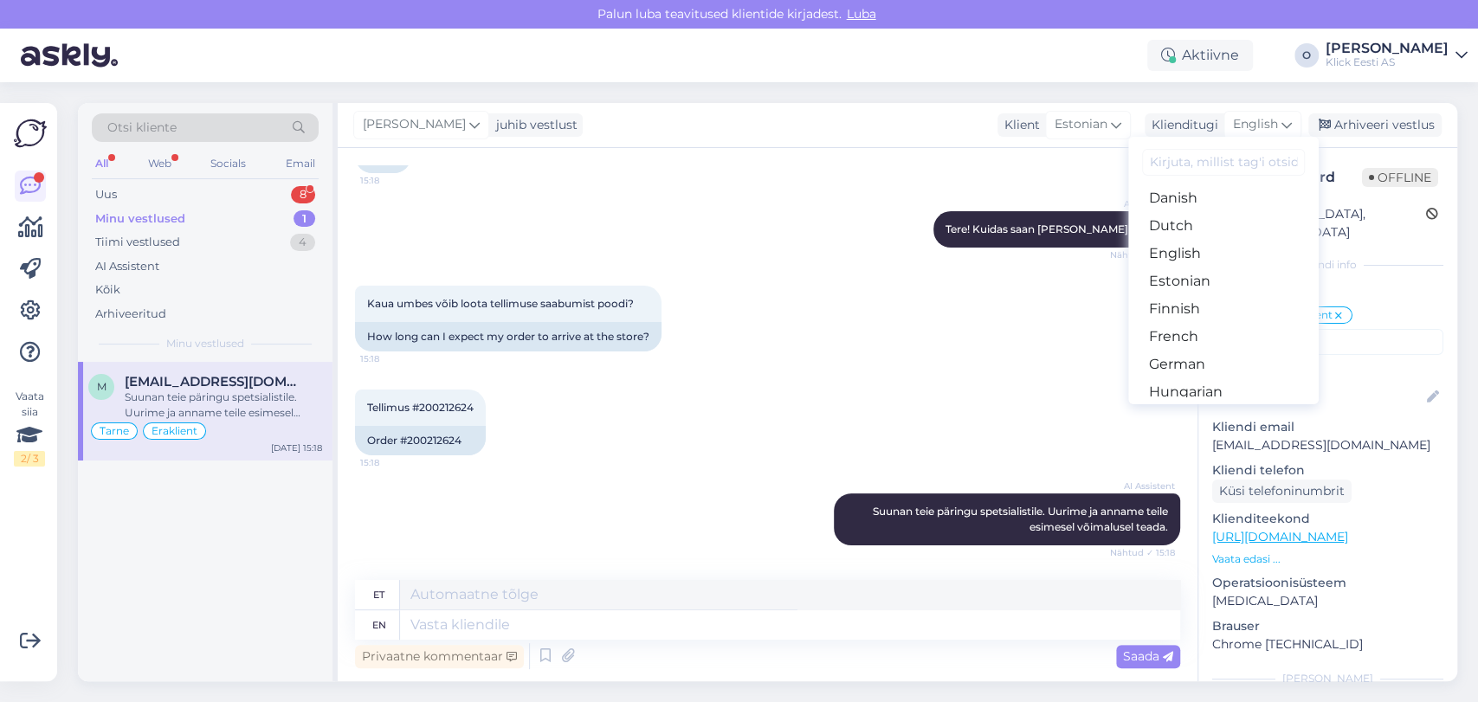
scroll to position [188, 0]
click at [1205, 233] on link "Estonian" at bounding box center [1223, 236] width 191 height 28
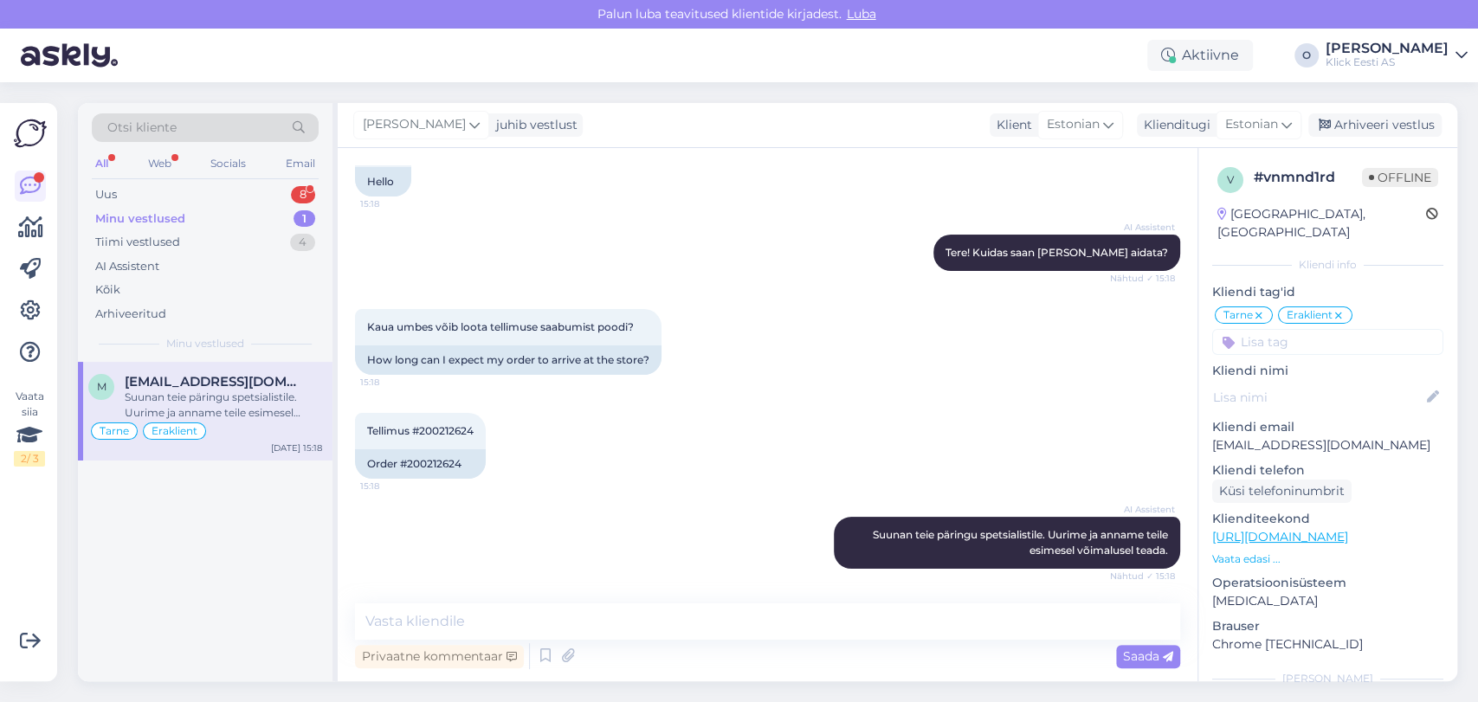
scroll to position [126, 0]
click at [576, 626] on textarea at bounding box center [767, 622] width 825 height 36
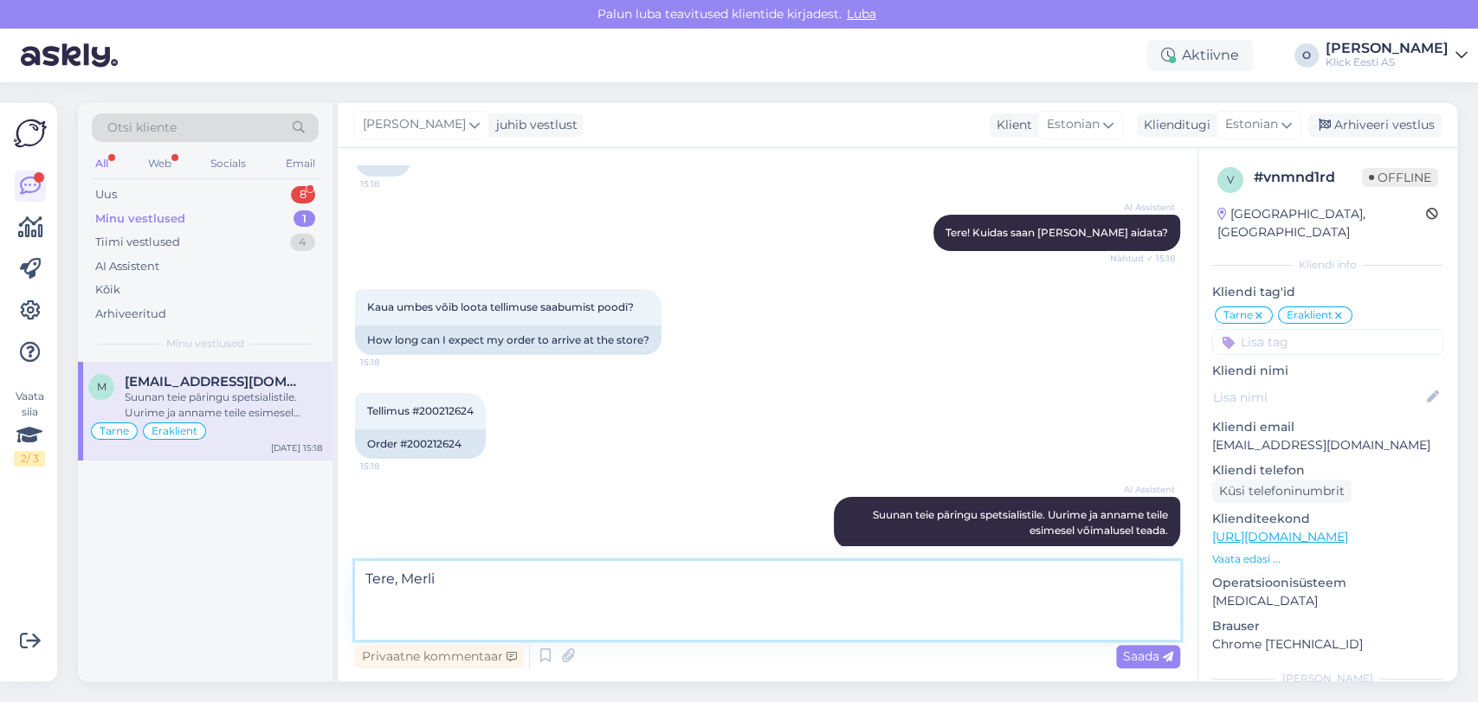
scroll to position [150, 0]
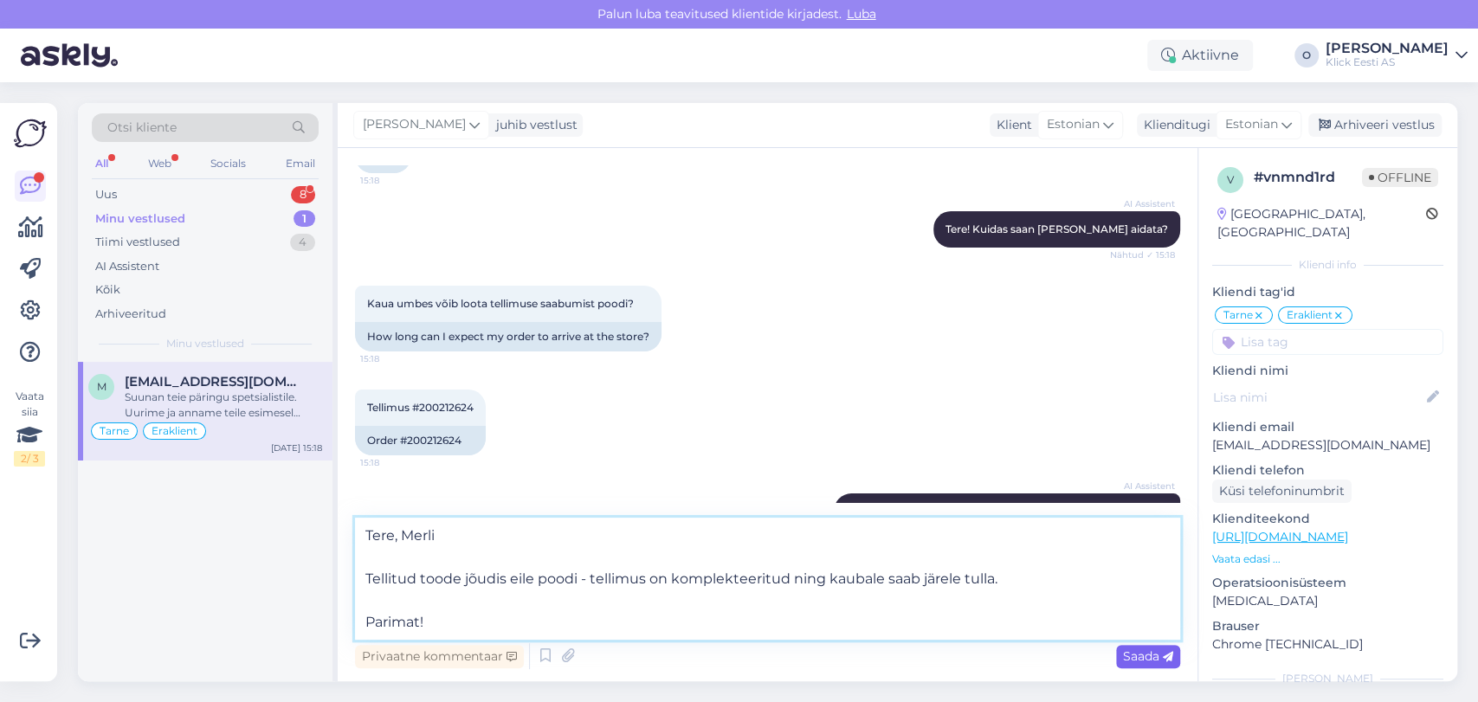
type textarea "Tere, Merli Tellitud toode jõudis eile poodi - tellimus on komplekteeritud ning…"
click at [1131, 654] on span "Saada" at bounding box center [1148, 657] width 50 height 16
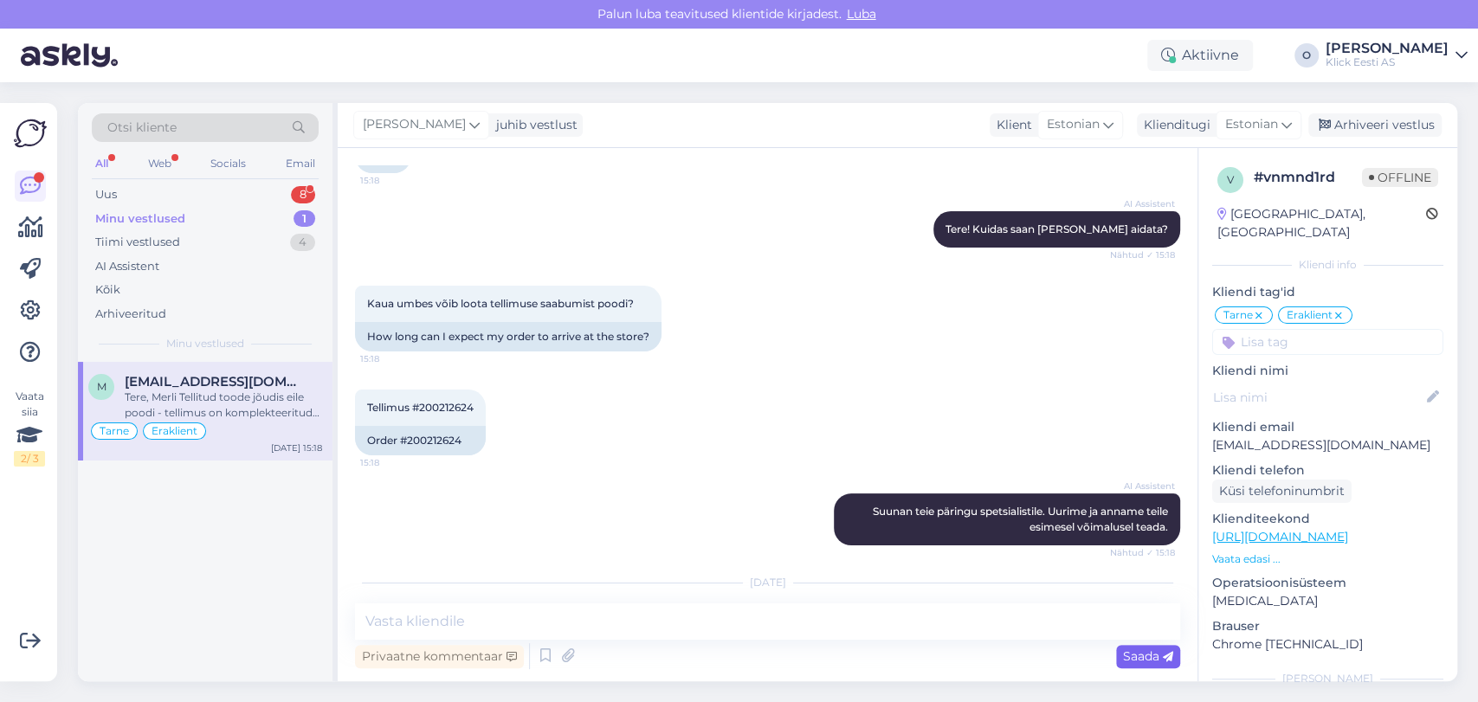
scroll to position [315, 0]
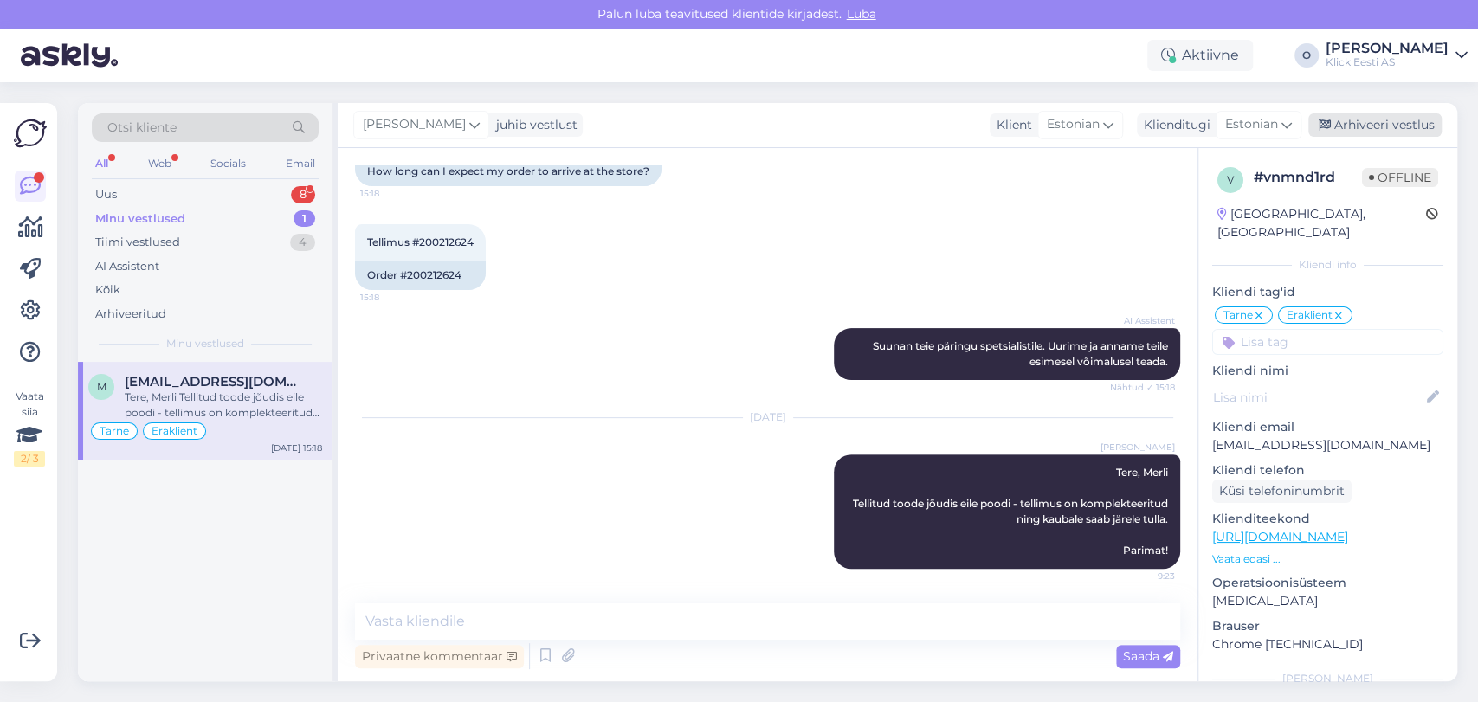
click at [1378, 120] on div "Arhiveeri vestlus" at bounding box center [1374, 124] width 133 height 23
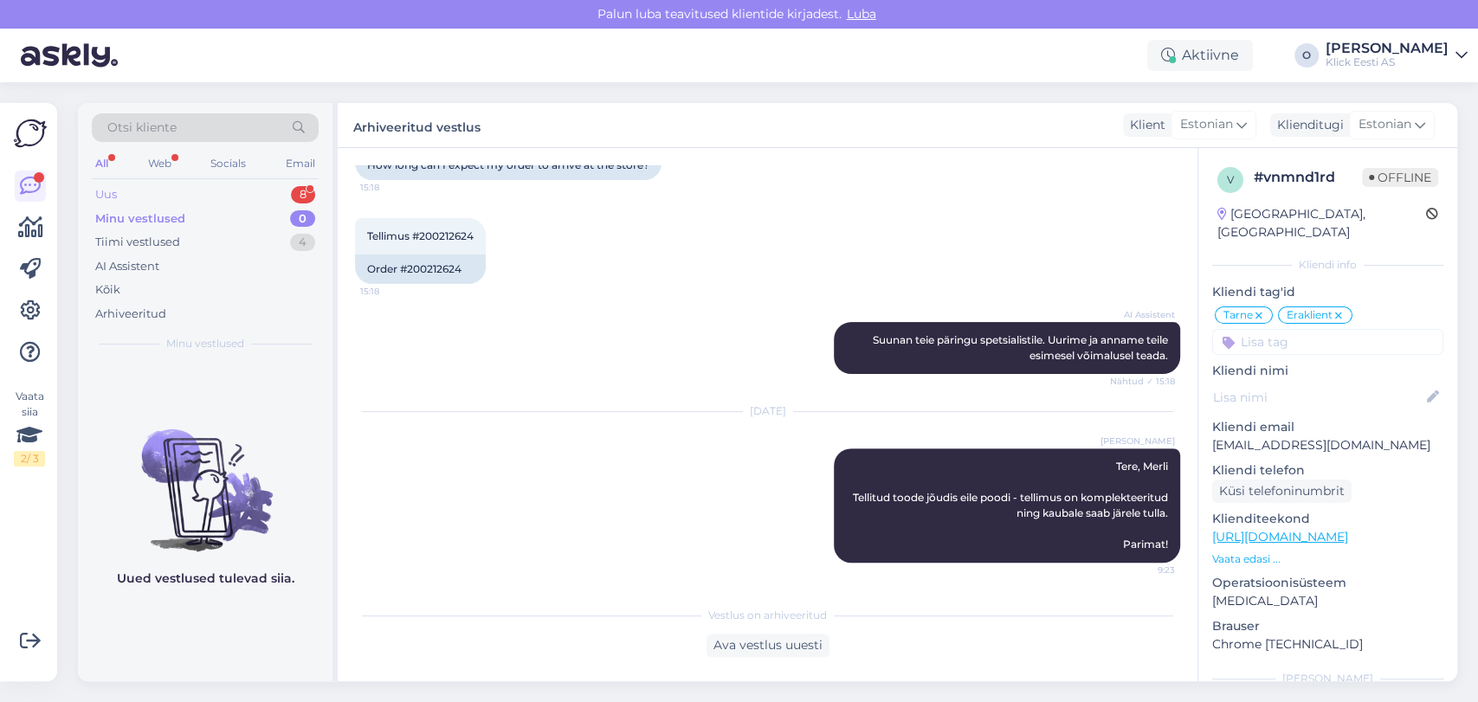
click at [246, 198] on div "Uus 8" at bounding box center [205, 195] width 227 height 24
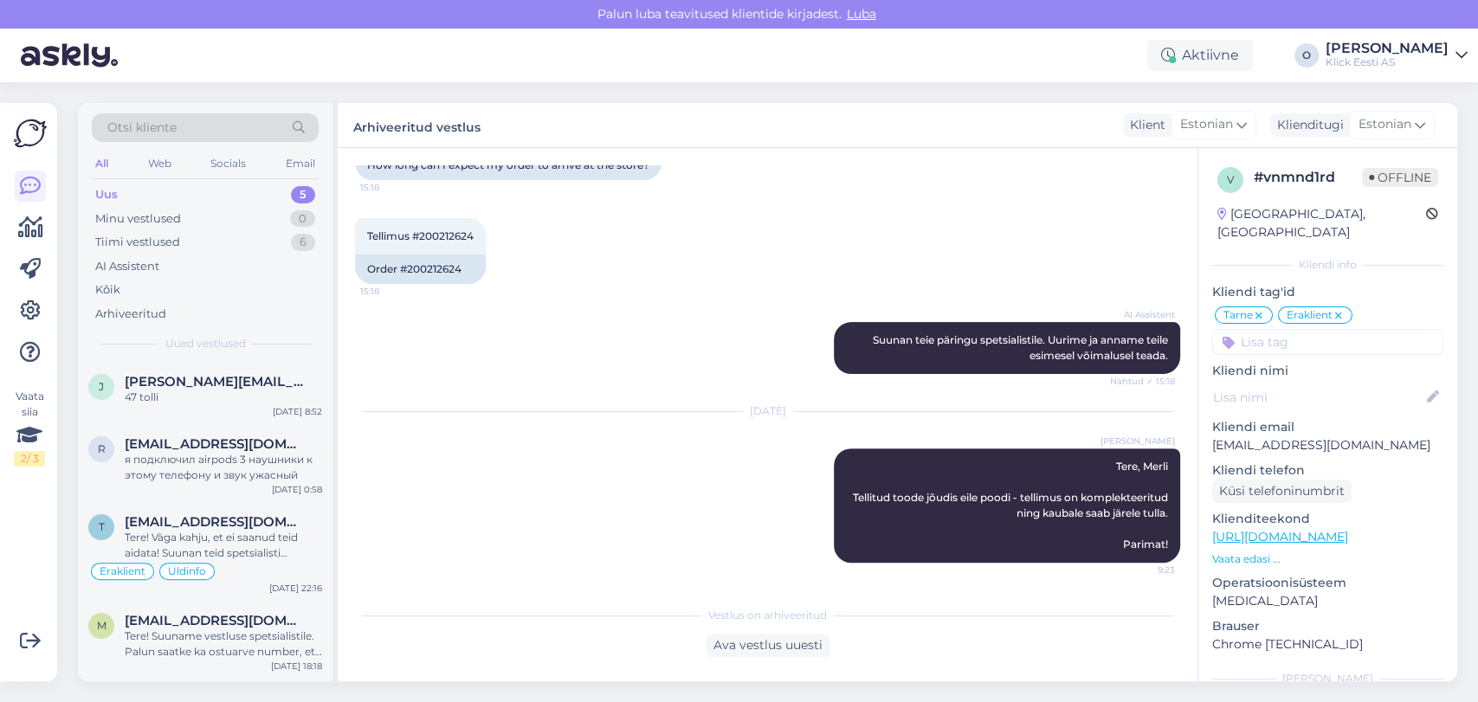
click at [229, 185] on div "Uus 5" at bounding box center [205, 195] width 227 height 24
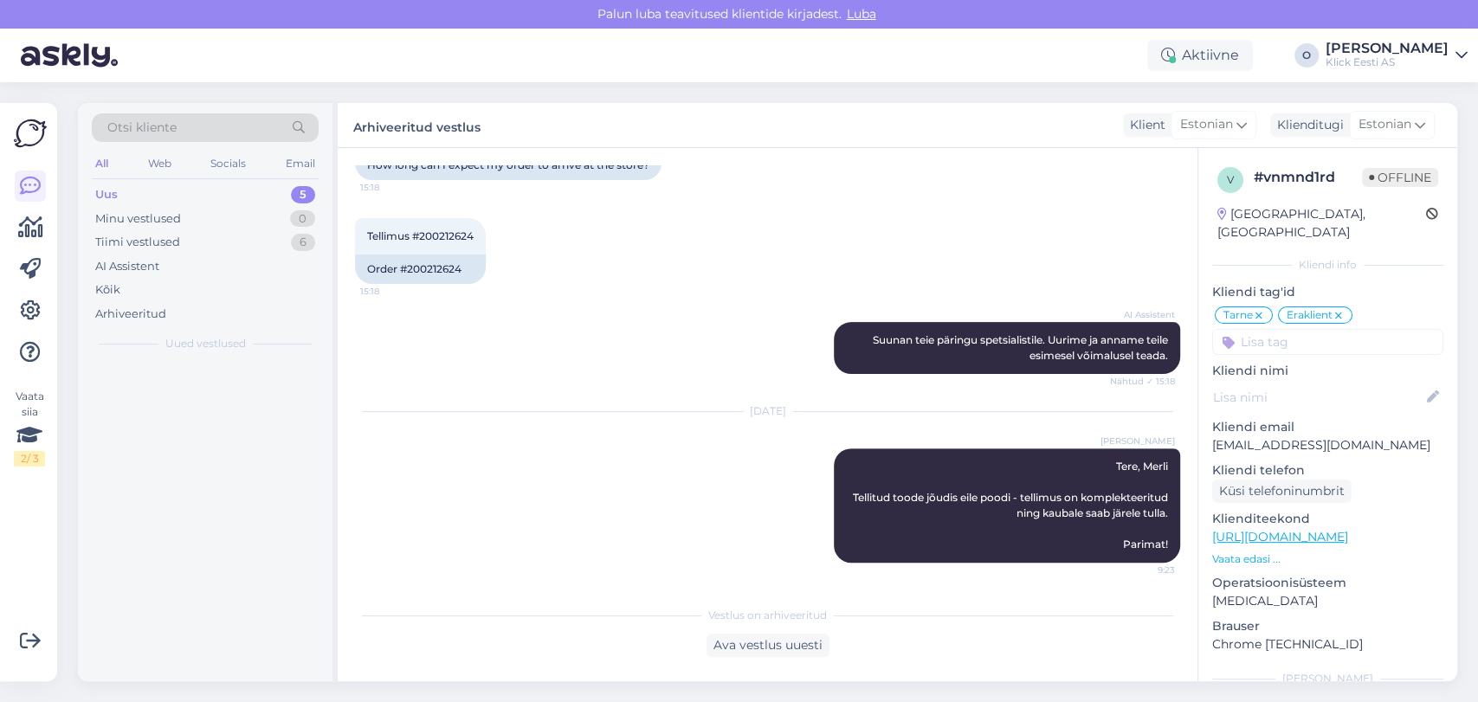
click at [229, 185] on div "Uus 5" at bounding box center [205, 195] width 227 height 24
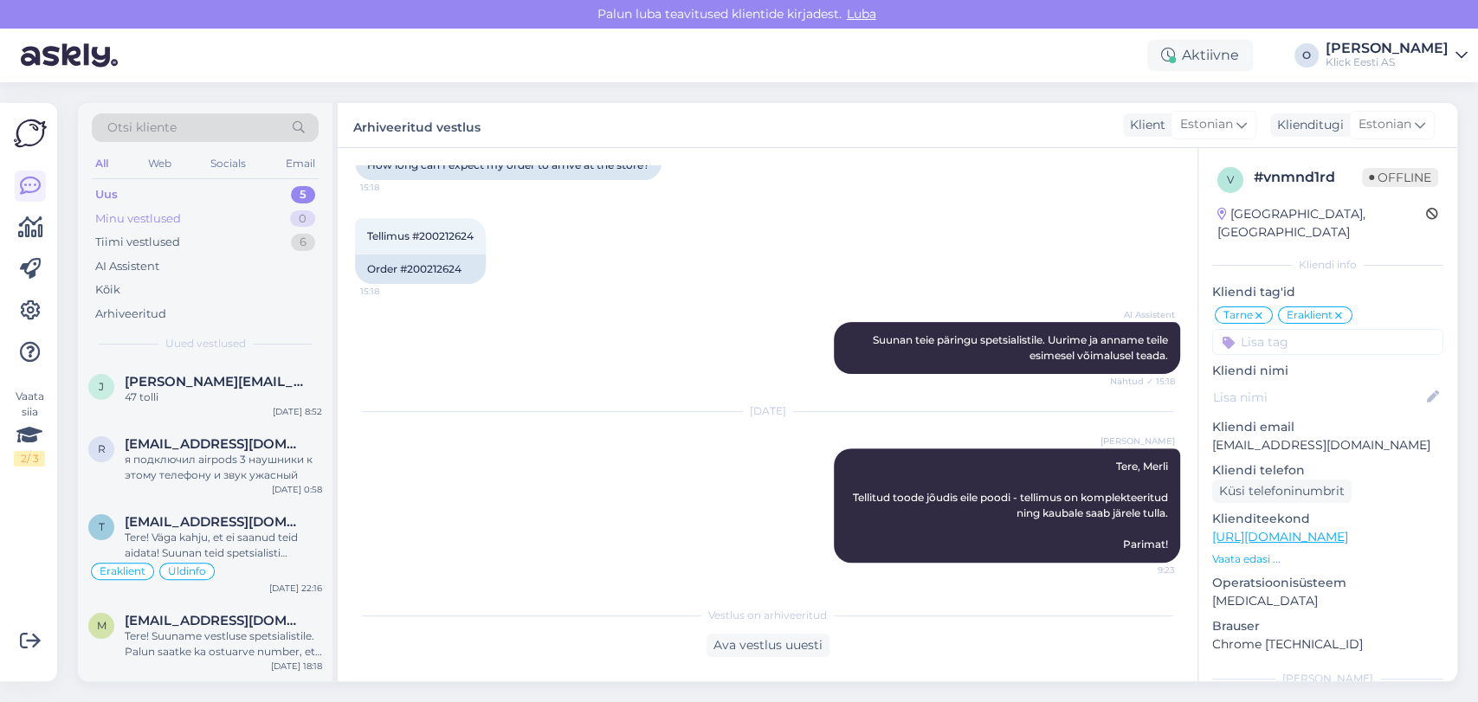
click at [222, 227] on div "Minu vestlused 0" at bounding box center [205, 219] width 227 height 24
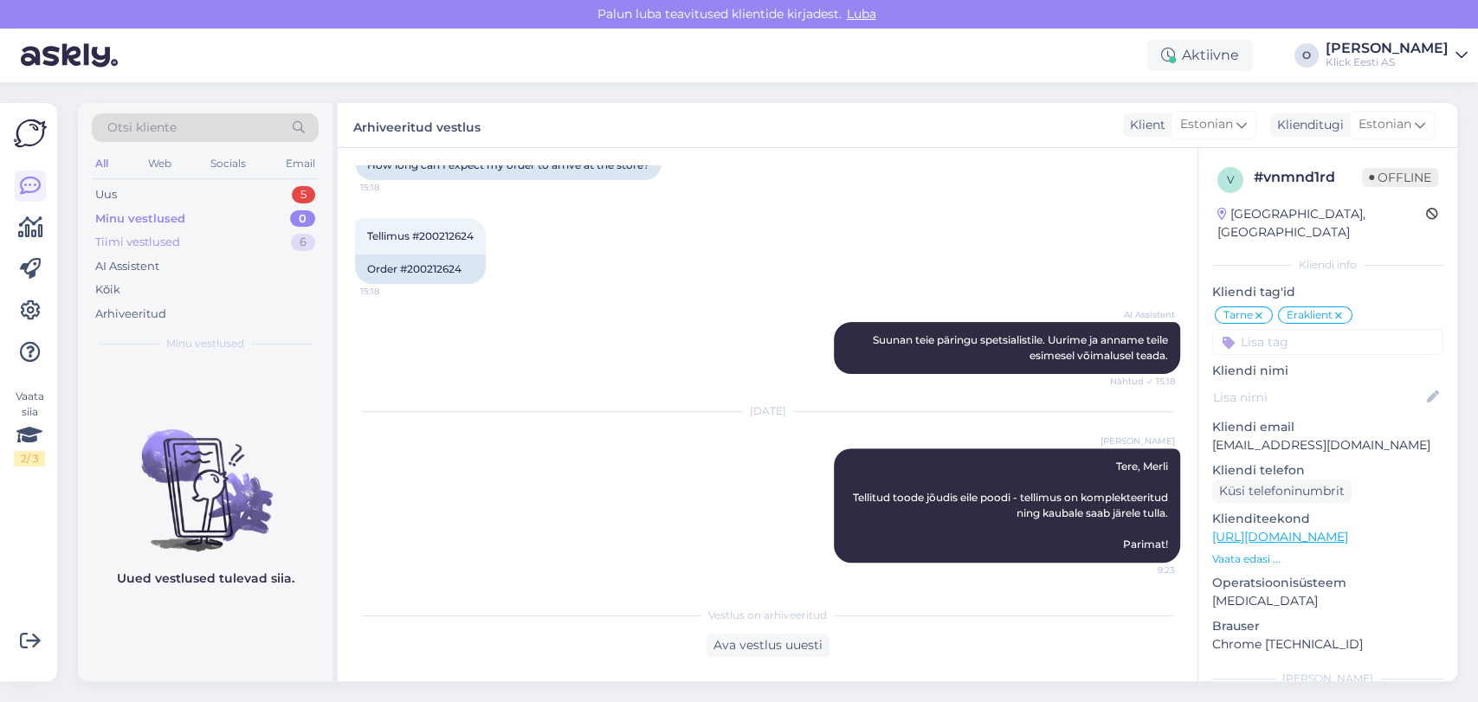
click at [216, 251] on div "Tiimi vestlused 6" at bounding box center [205, 242] width 227 height 24
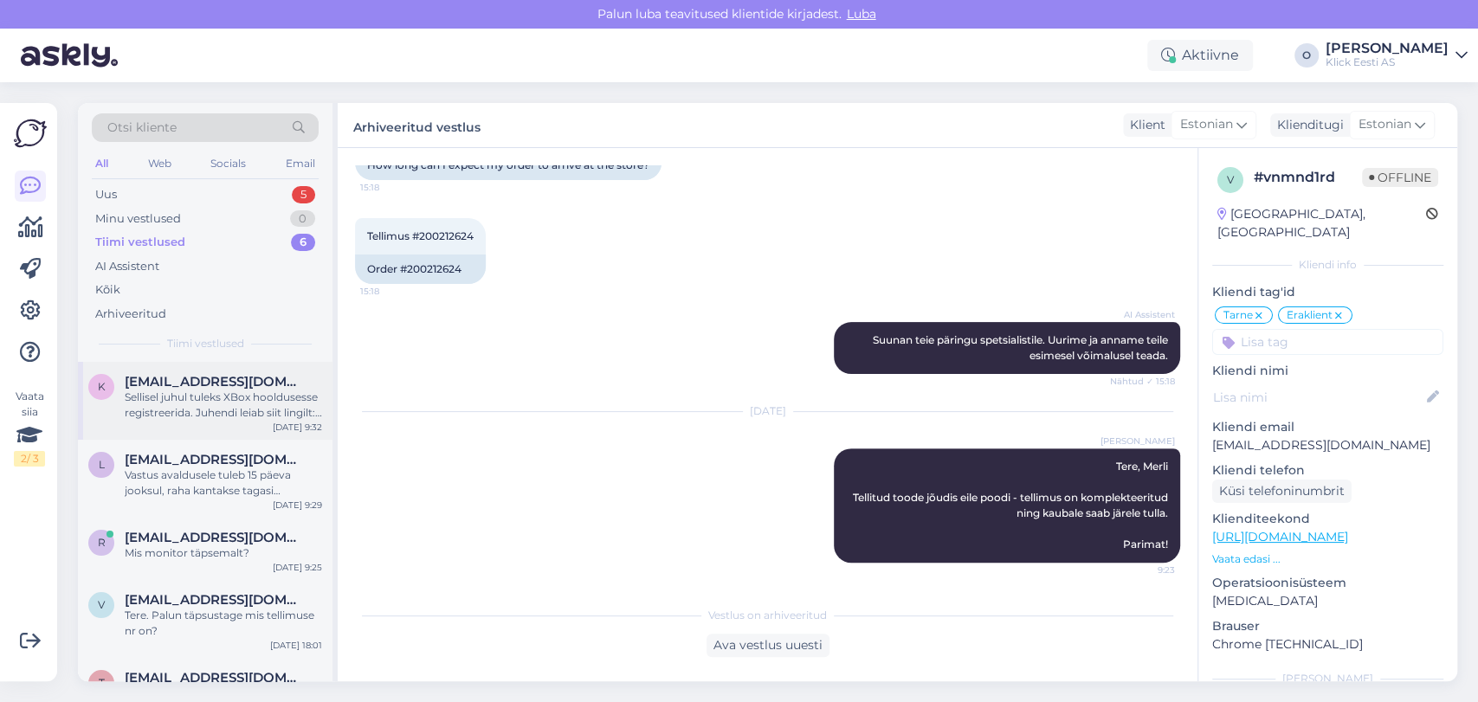
click at [207, 384] on span "[EMAIL_ADDRESS][DOMAIN_NAME]" at bounding box center [215, 382] width 180 height 16
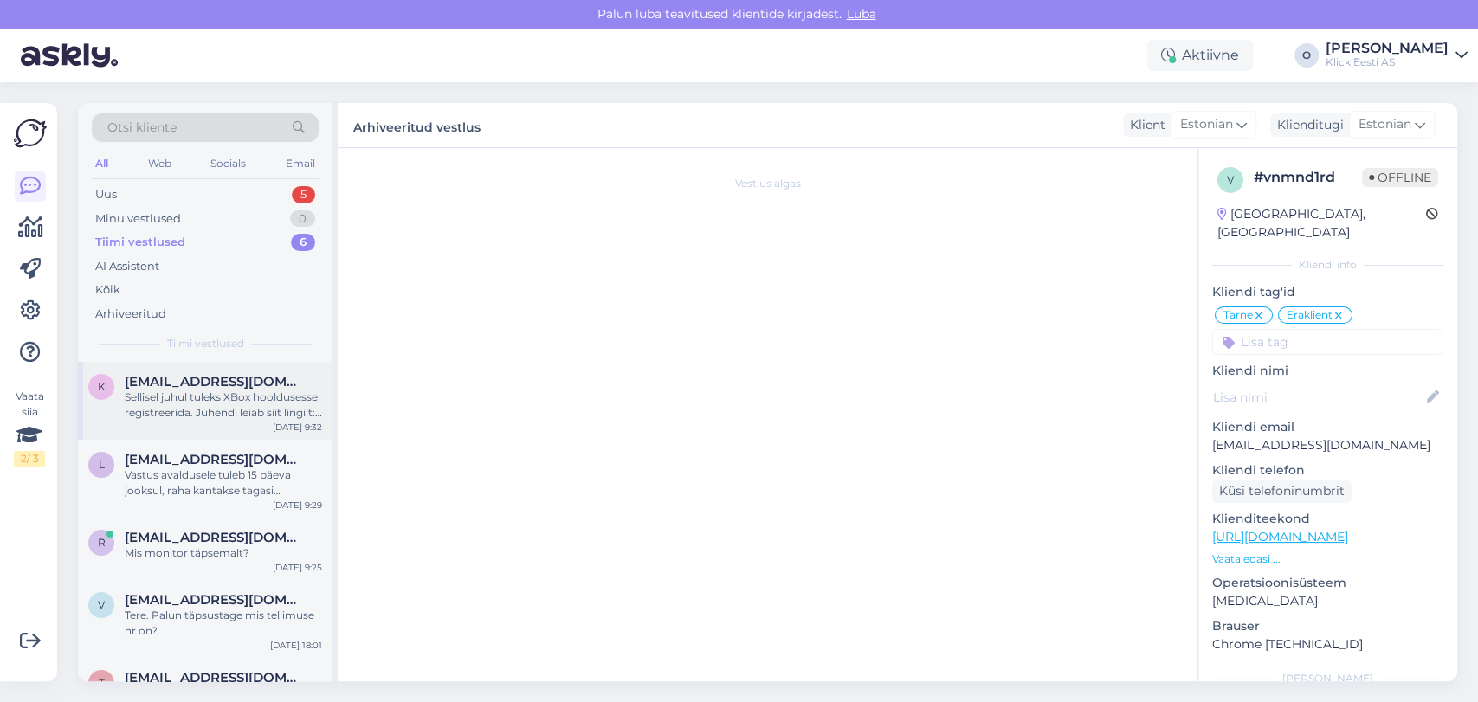
scroll to position [283, 0]
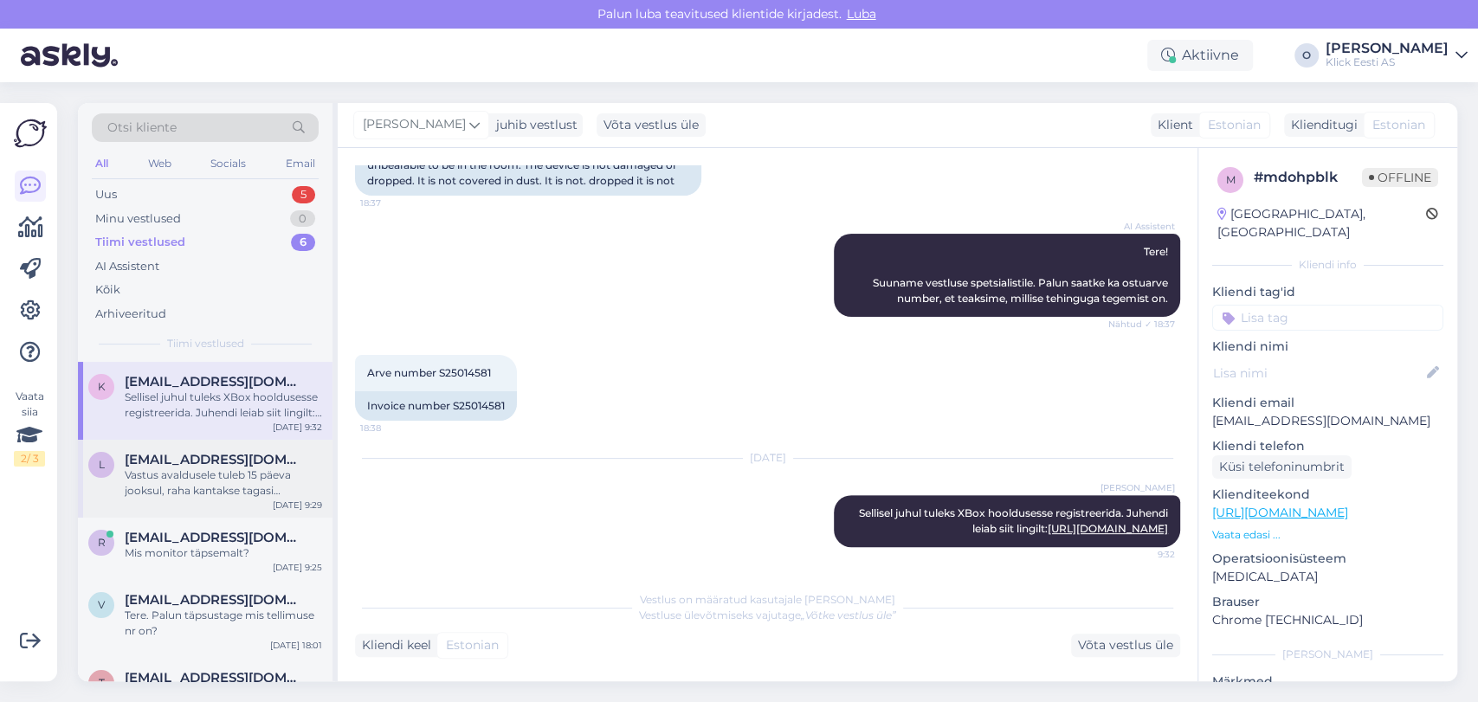
click at [194, 480] on div "Vastus avaldusele tuleb 15 päeva jooksul, raha kantakse tagasi [PERSON_NAME]." at bounding box center [223, 483] width 197 height 31
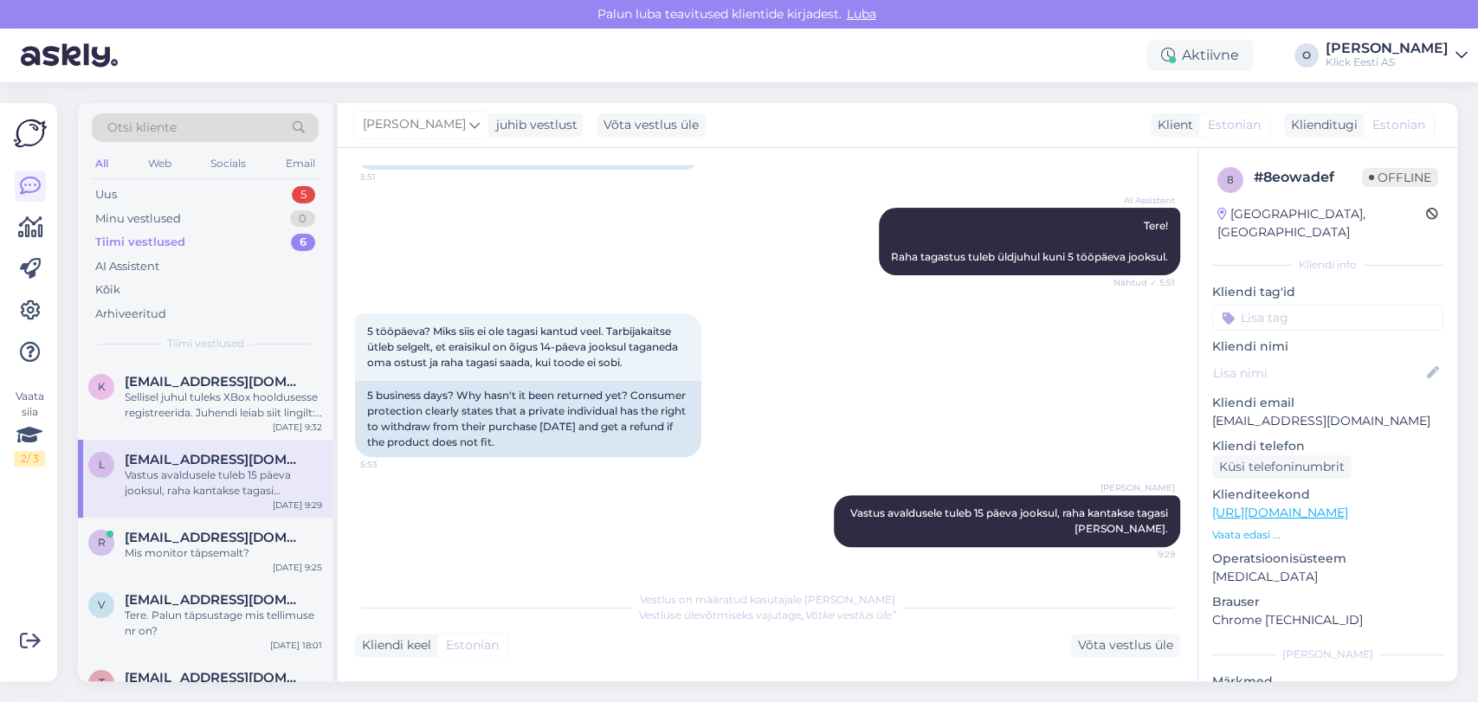
scroll to position [277, 0]
click at [277, 188] on div "Uus 5" at bounding box center [205, 195] width 227 height 24
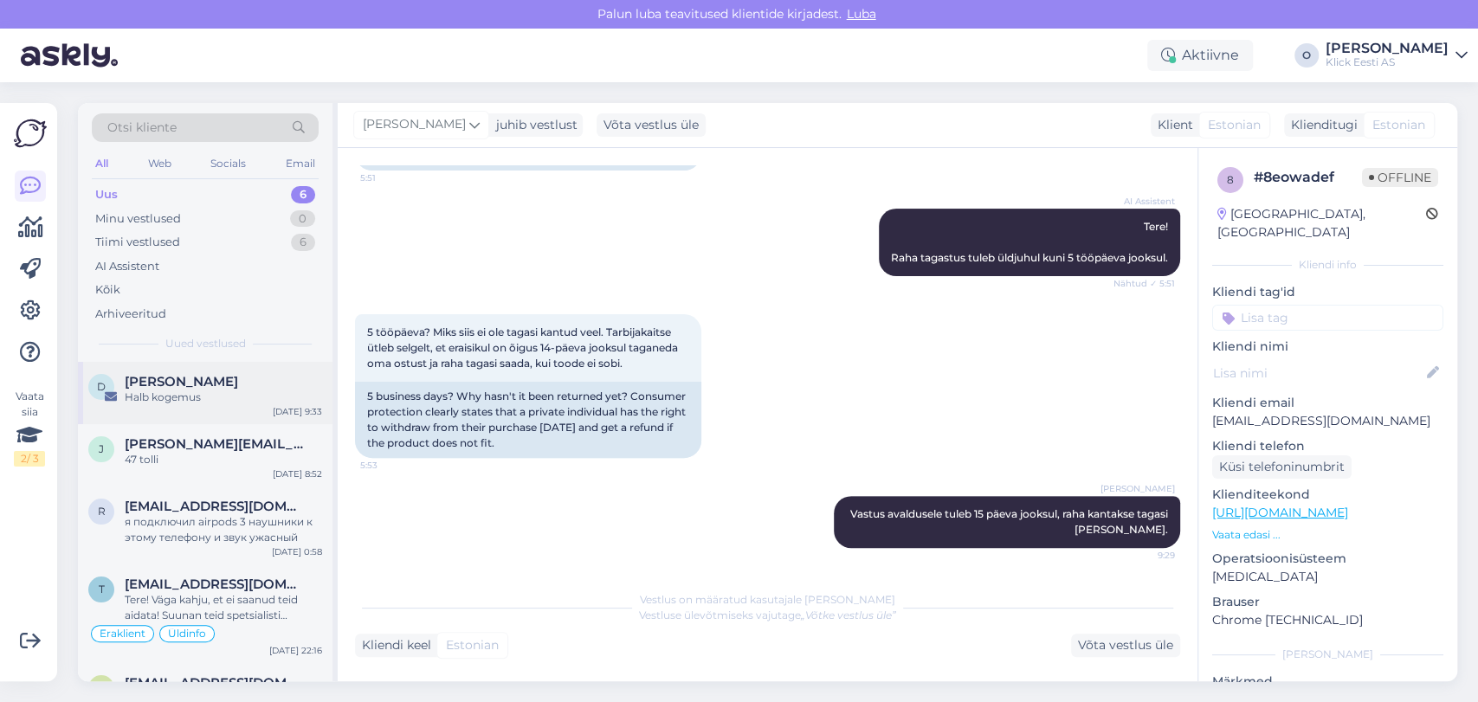
click at [166, 407] on div "D [PERSON_NAME] Halb kogemus [DATE] 9:33" at bounding box center [205, 393] width 255 height 62
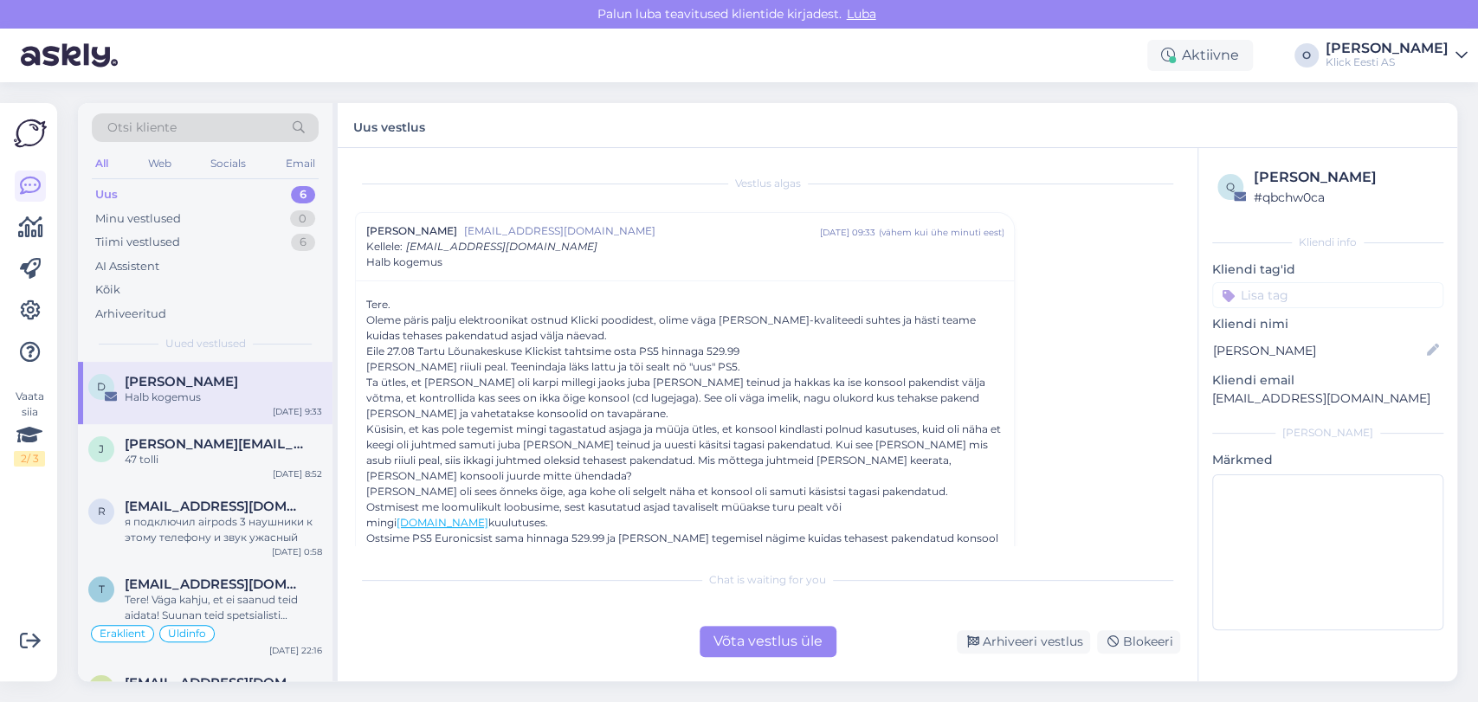
click at [540, 464] on div "Küsisin, et kas pole tegemist mingi tagastatud asjaga ja müüja ütles, et konsoo…" at bounding box center [684, 453] width 637 height 62
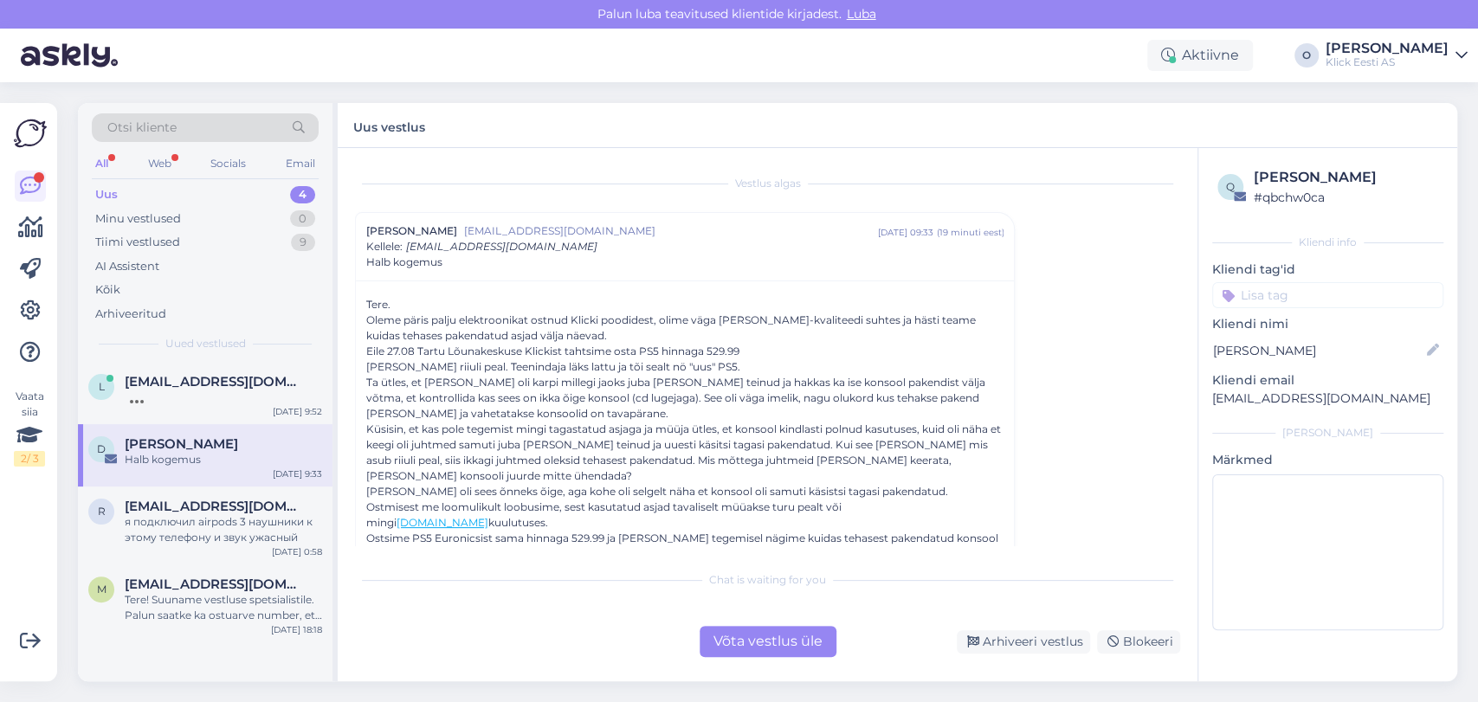
click at [185, 199] on div "Uus 4" at bounding box center [205, 195] width 227 height 24
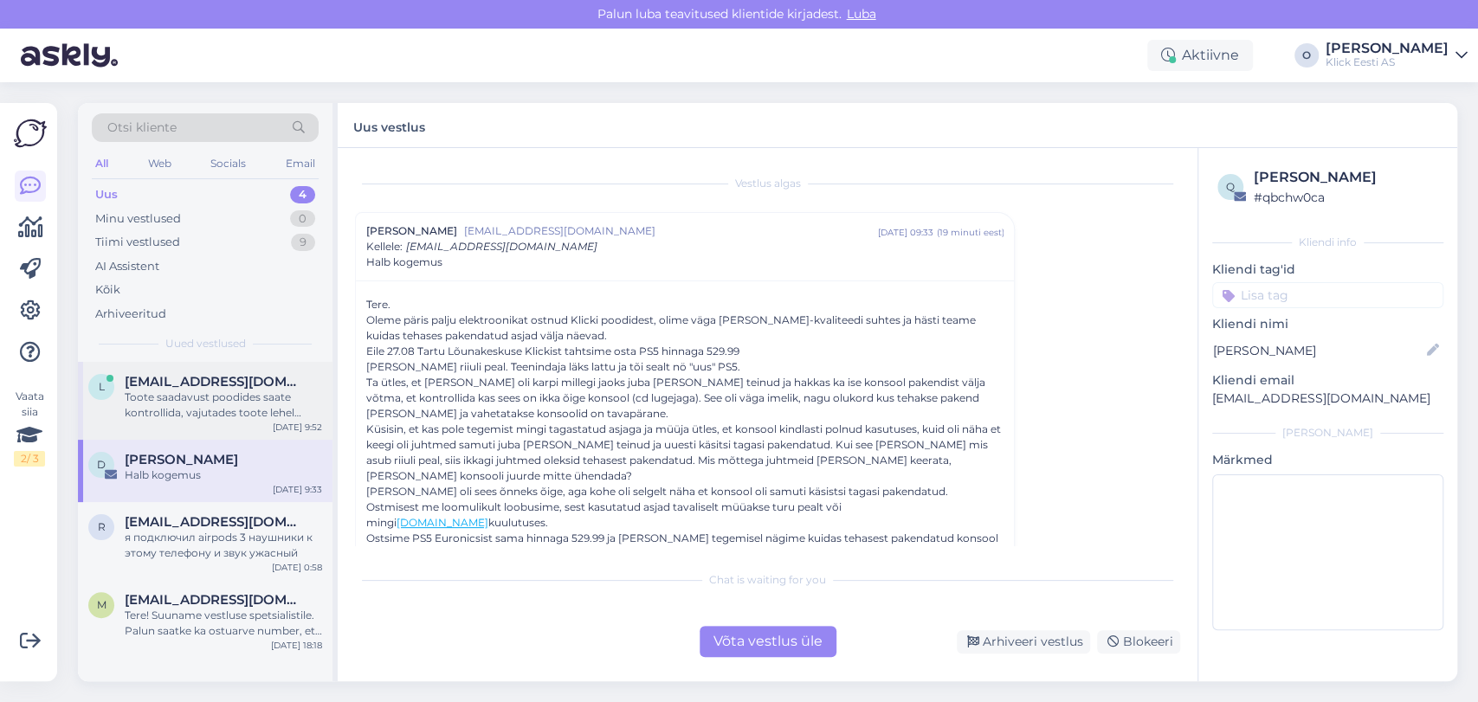
click at [173, 398] on div "Toote saadavust poodides saate kontrollida, vajutades toote lehel "Saadavus poo…" at bounding box center [223, 405] width 197 height 31
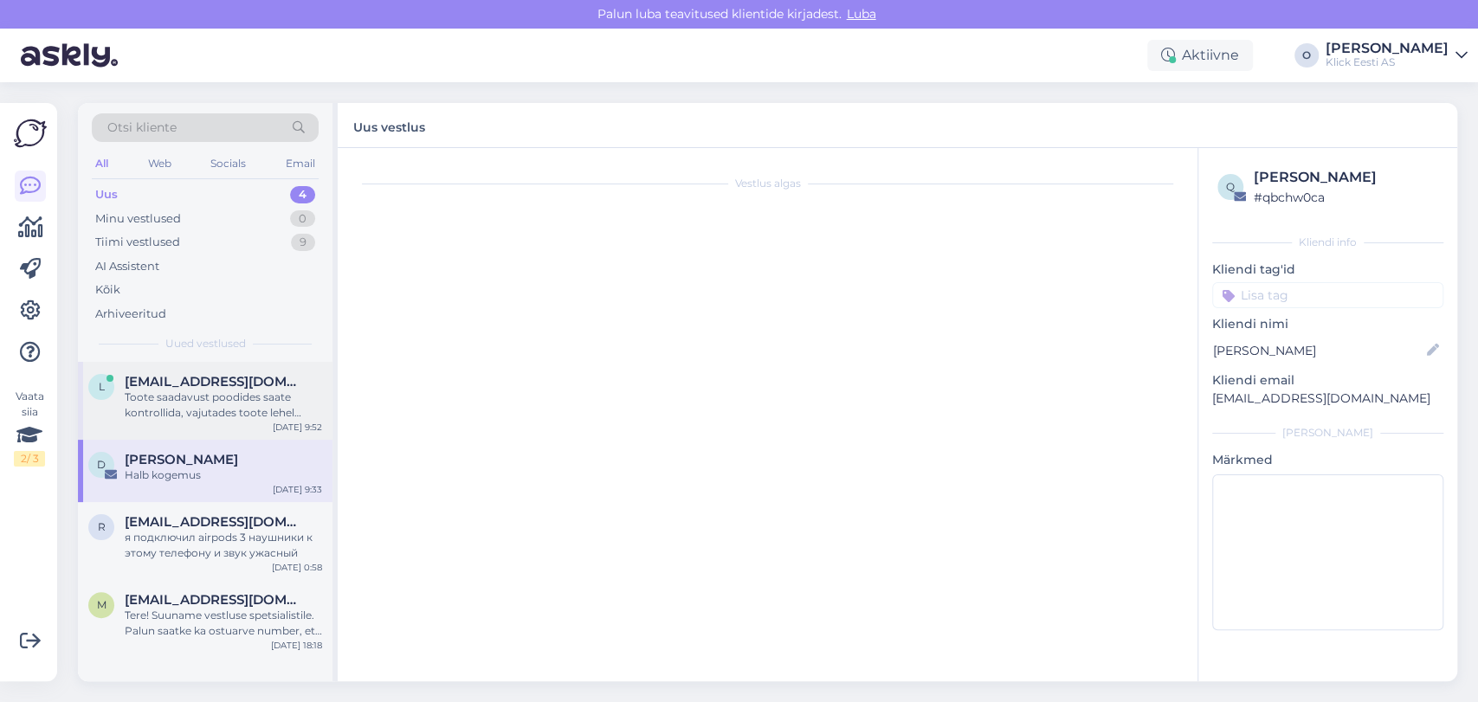
scroll to position [134, 0]
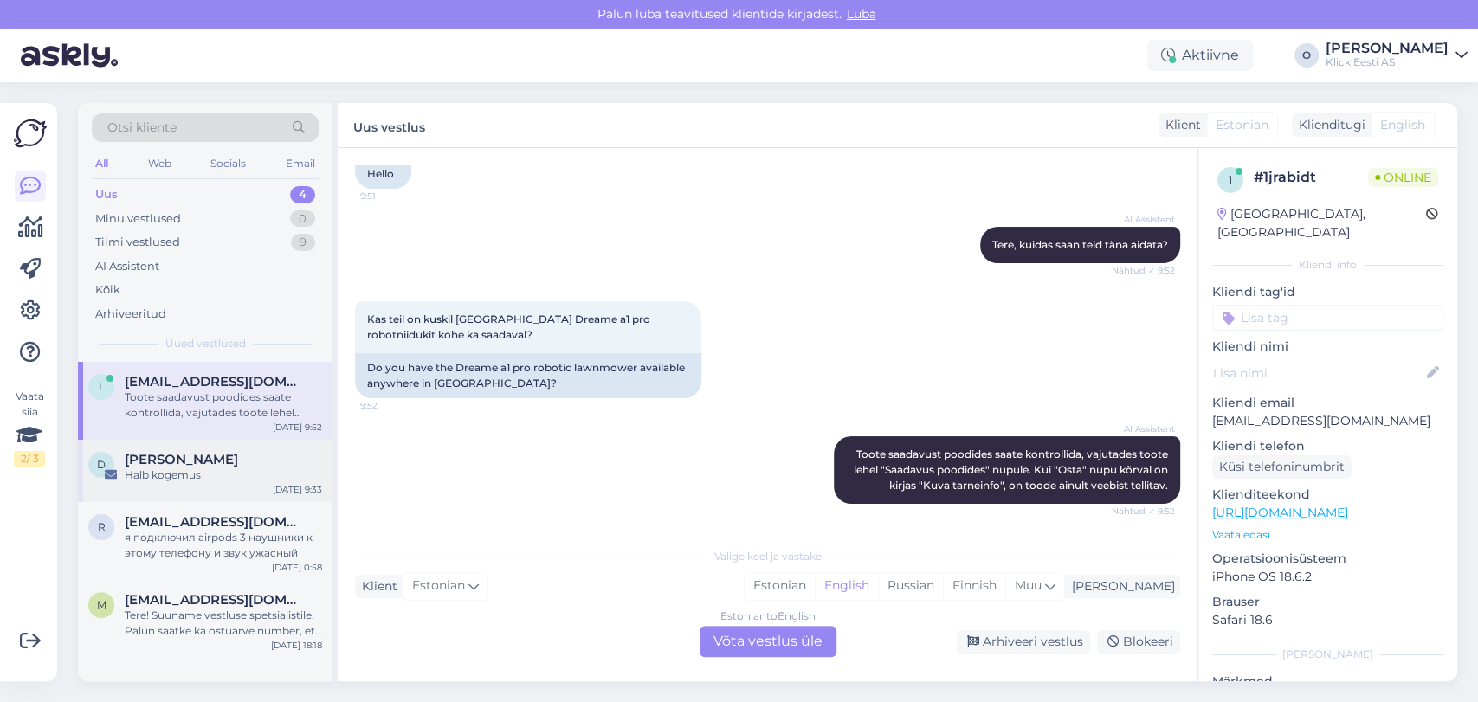
click at [153, 490] on div "D [PERSON_NAME] Halb kogemus [DATE] 9:33" at bounding box center [205, 471] width 255 height 62
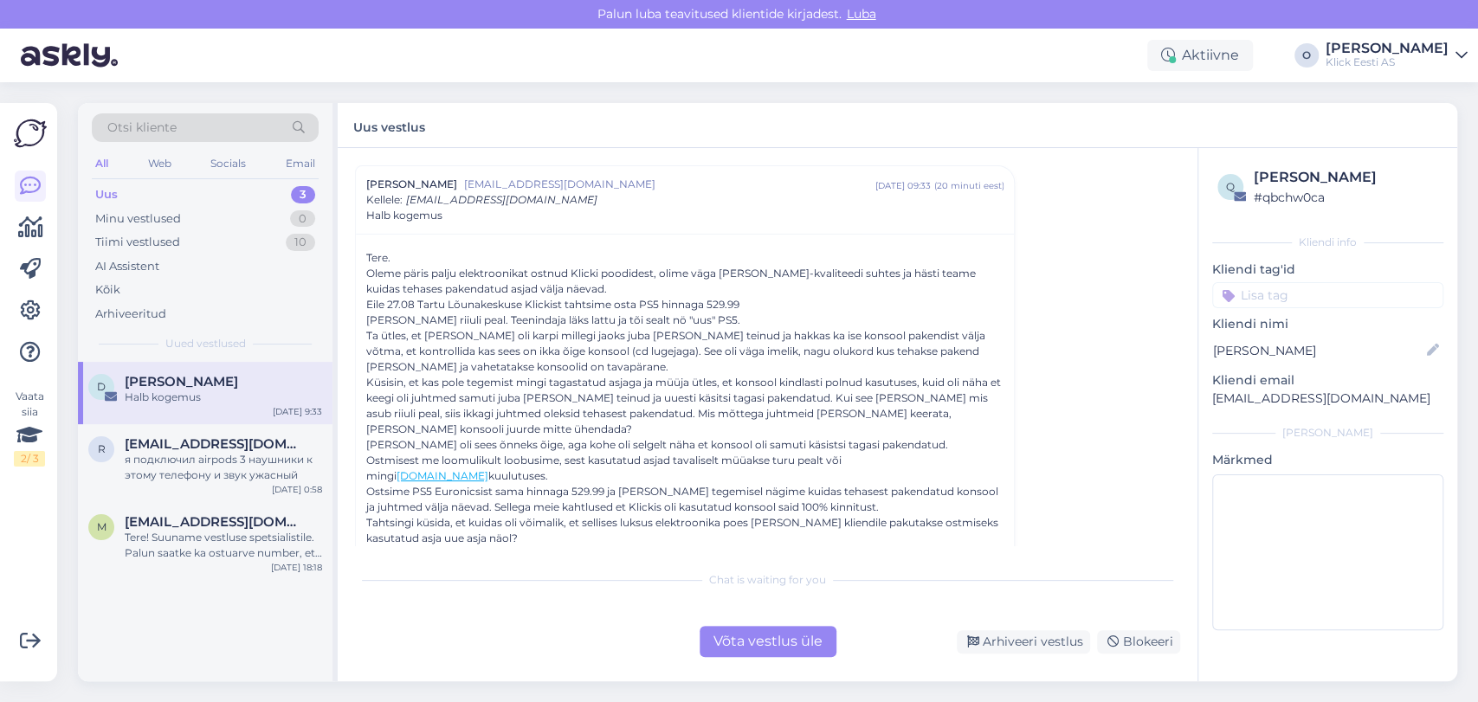
click at [252, 187] on div "Uus 3" at bounding box center [205, 195] width 227 height 24
click at [239, 248] on div "Tiimi vestlused 10" at bounding box center [205, 242] width 227 height 24
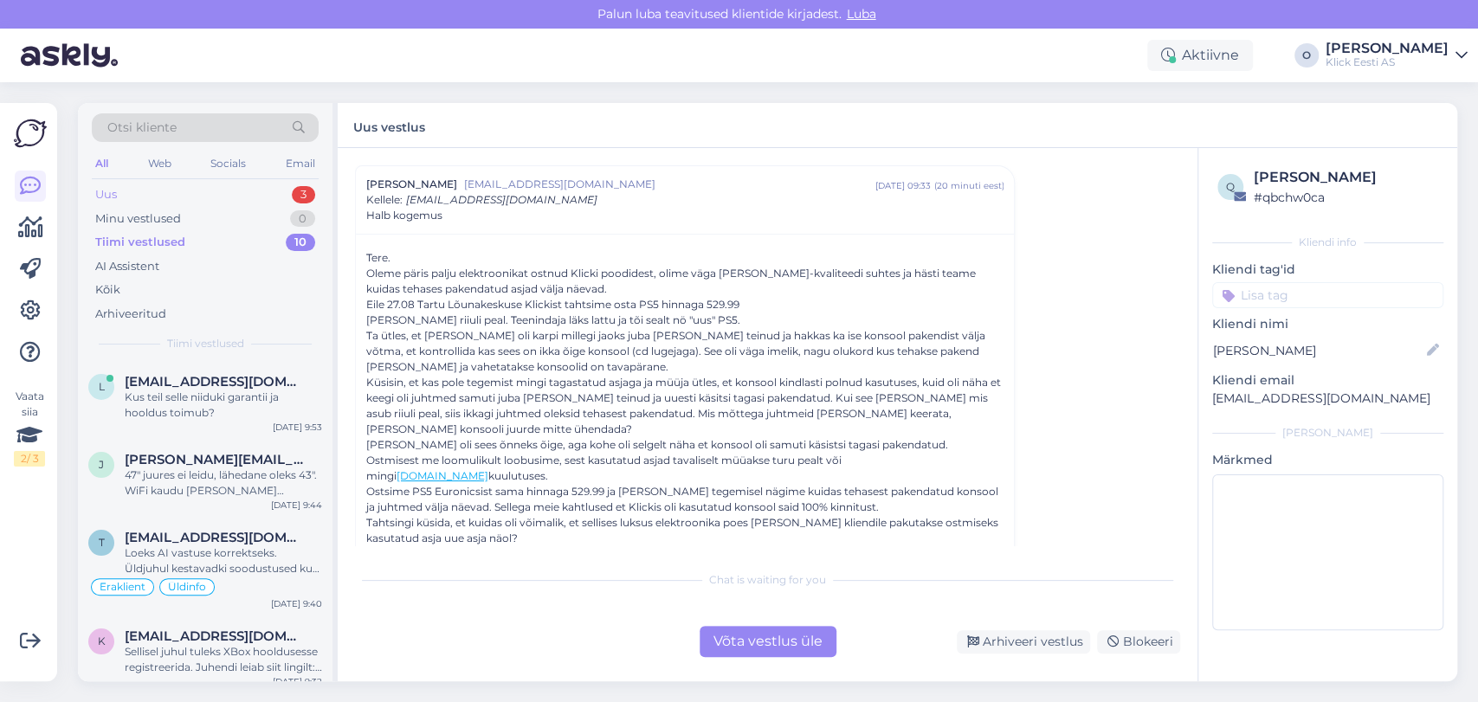
click at [212, 189] on div "Uus 3" at bounding box center [205, 195] width 227 height 24
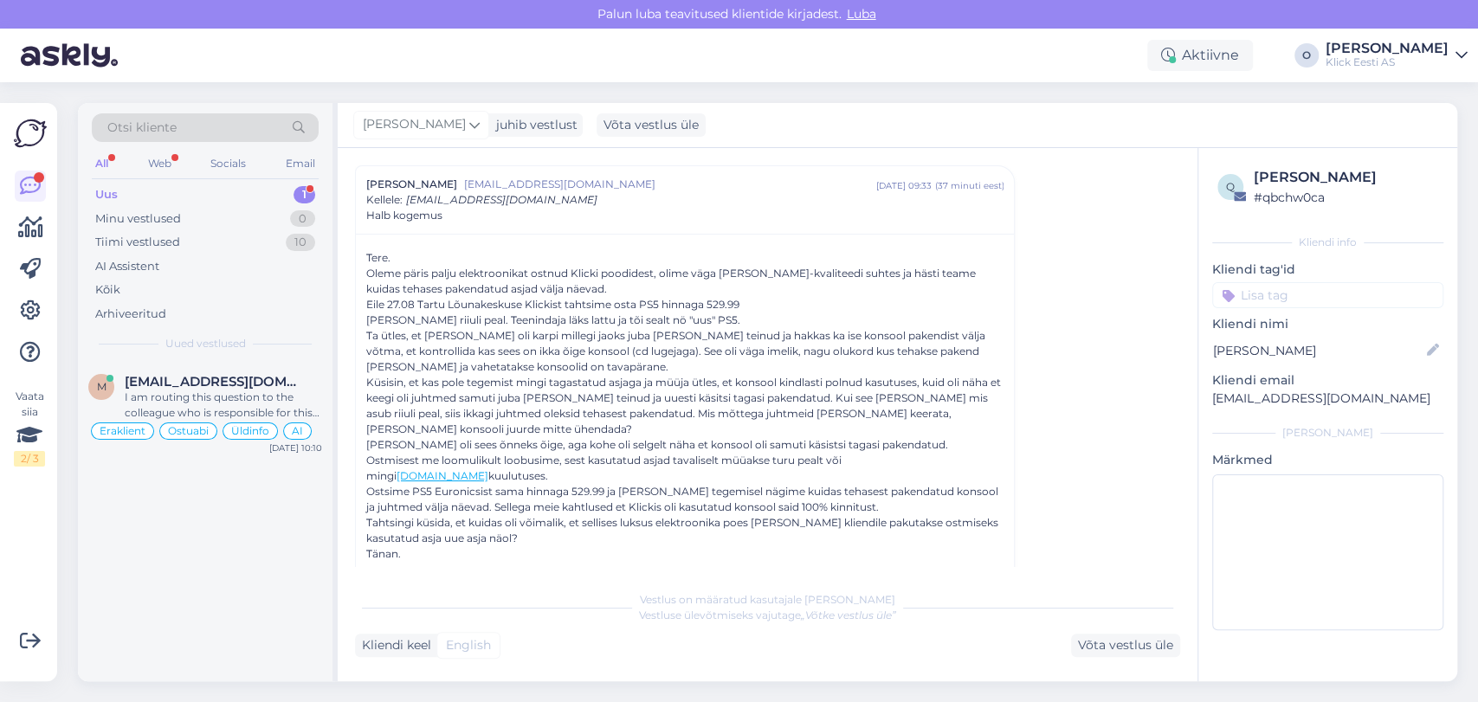
scroll to position [139, 0]
